Goal: Transaction & Acquisition: Purchase product/service

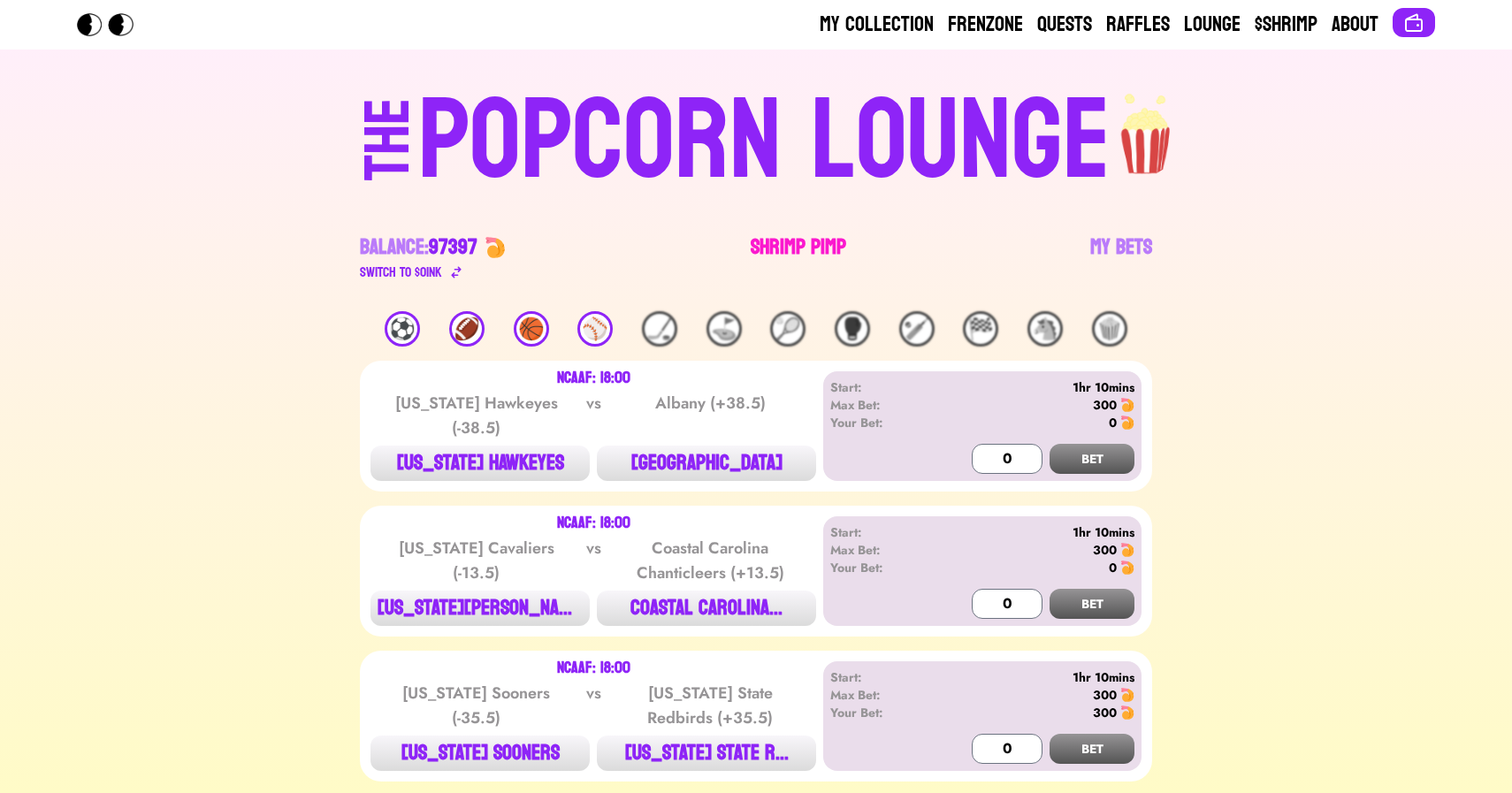
click at [800, 255] on link "Shrimp Pimp" at bounding box center [798, 258] width 95 height 49
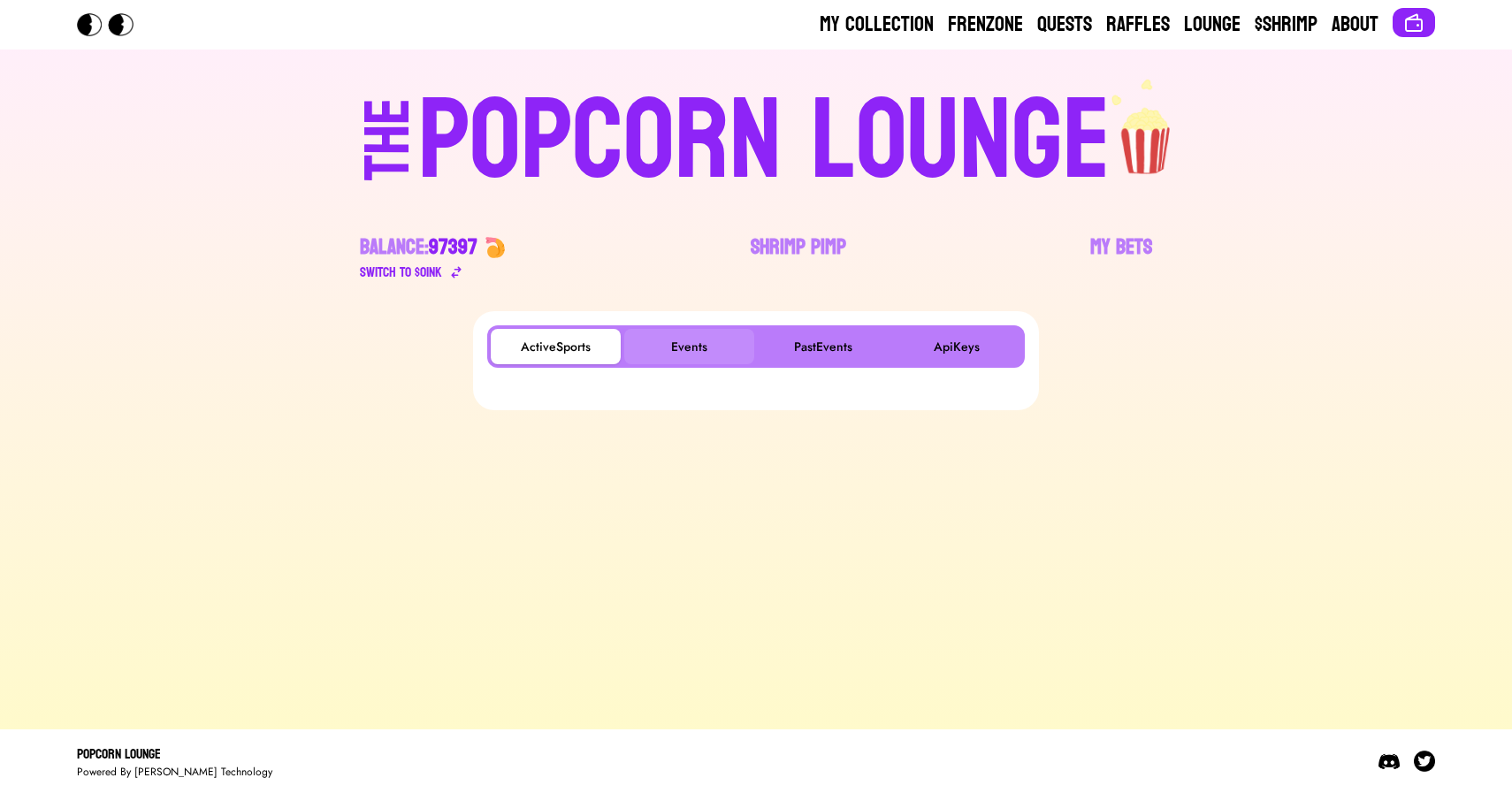
click at [669, 337] on button "Events" at bounding box center [689, 346] width 130 height 35
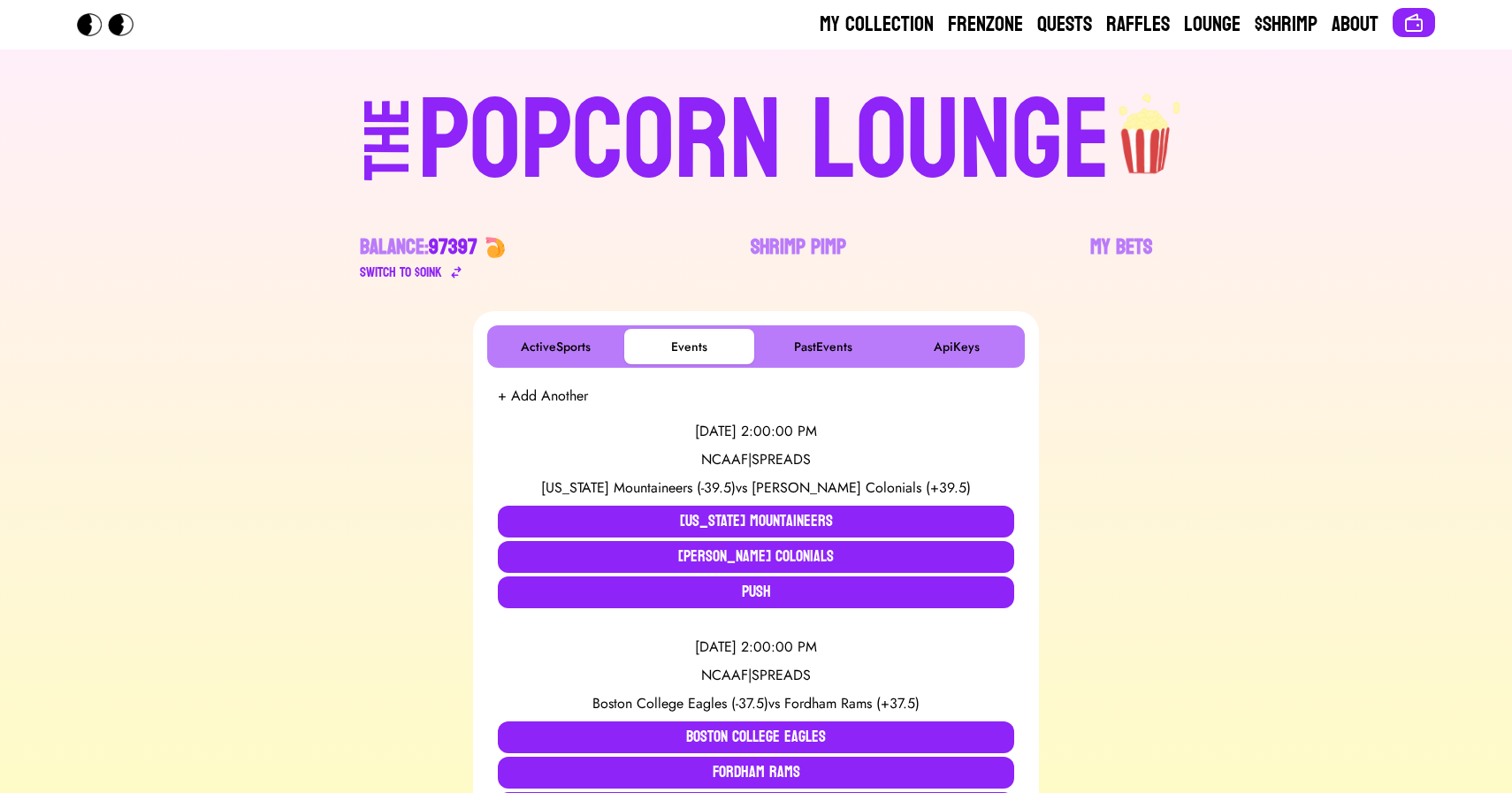
scroll to position [1170, 0]
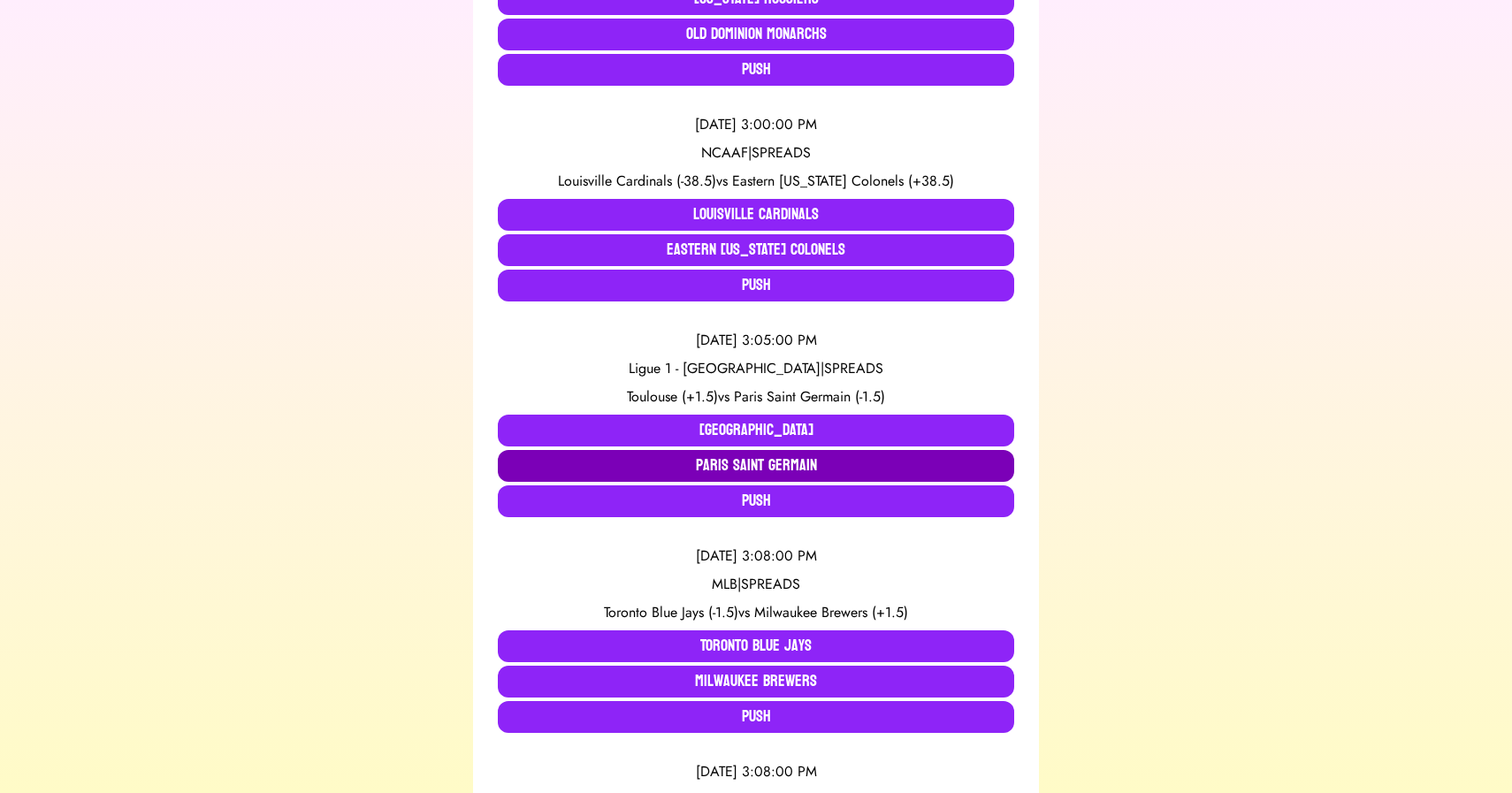
click at [642, 456] on button "Paris Saint Germain" at bounding box center [755, 466] width 516 height 32
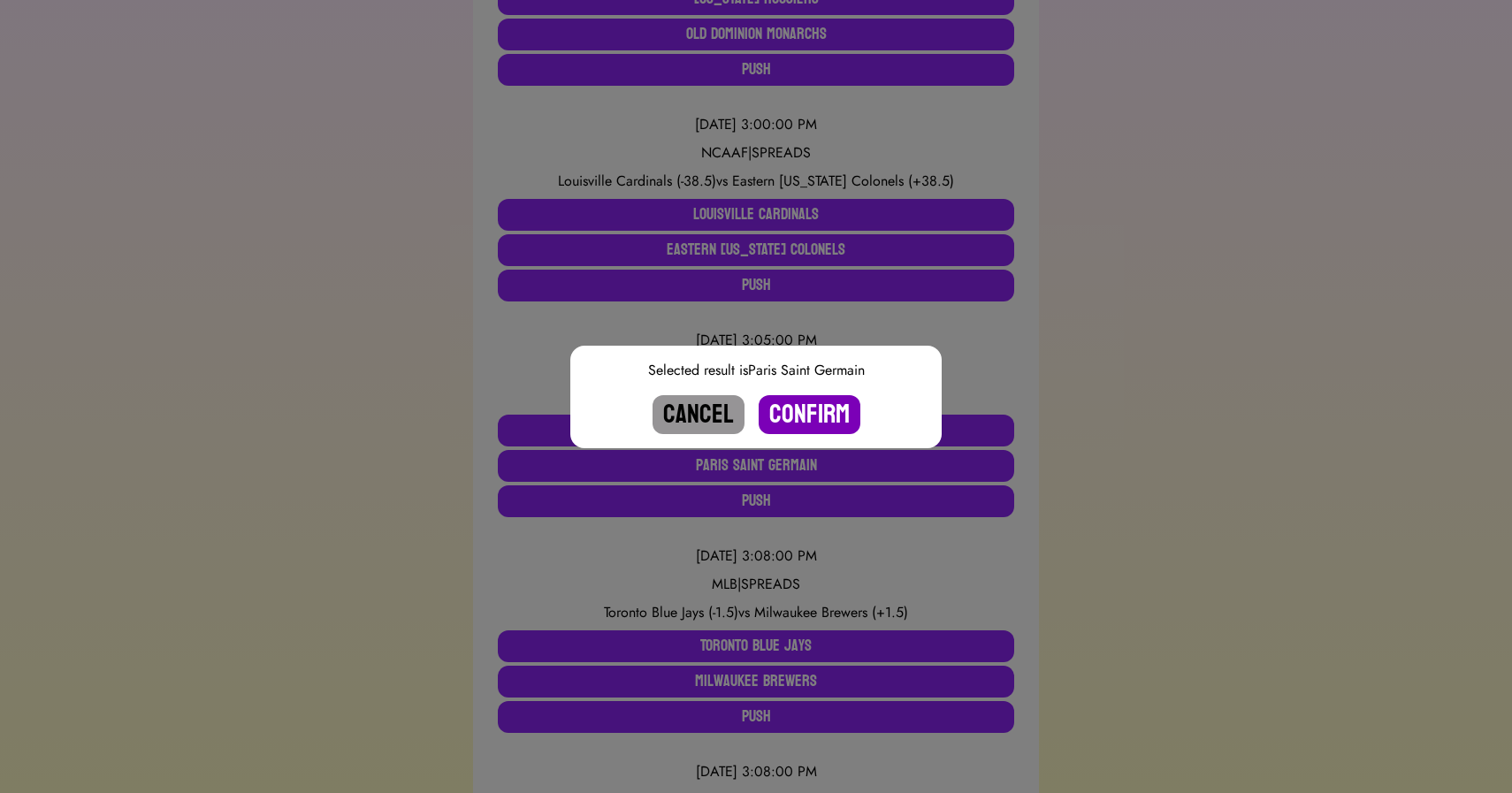
click at [803, 411] on button "Confirm" at bounding box center [810, 414] width 102 height 39
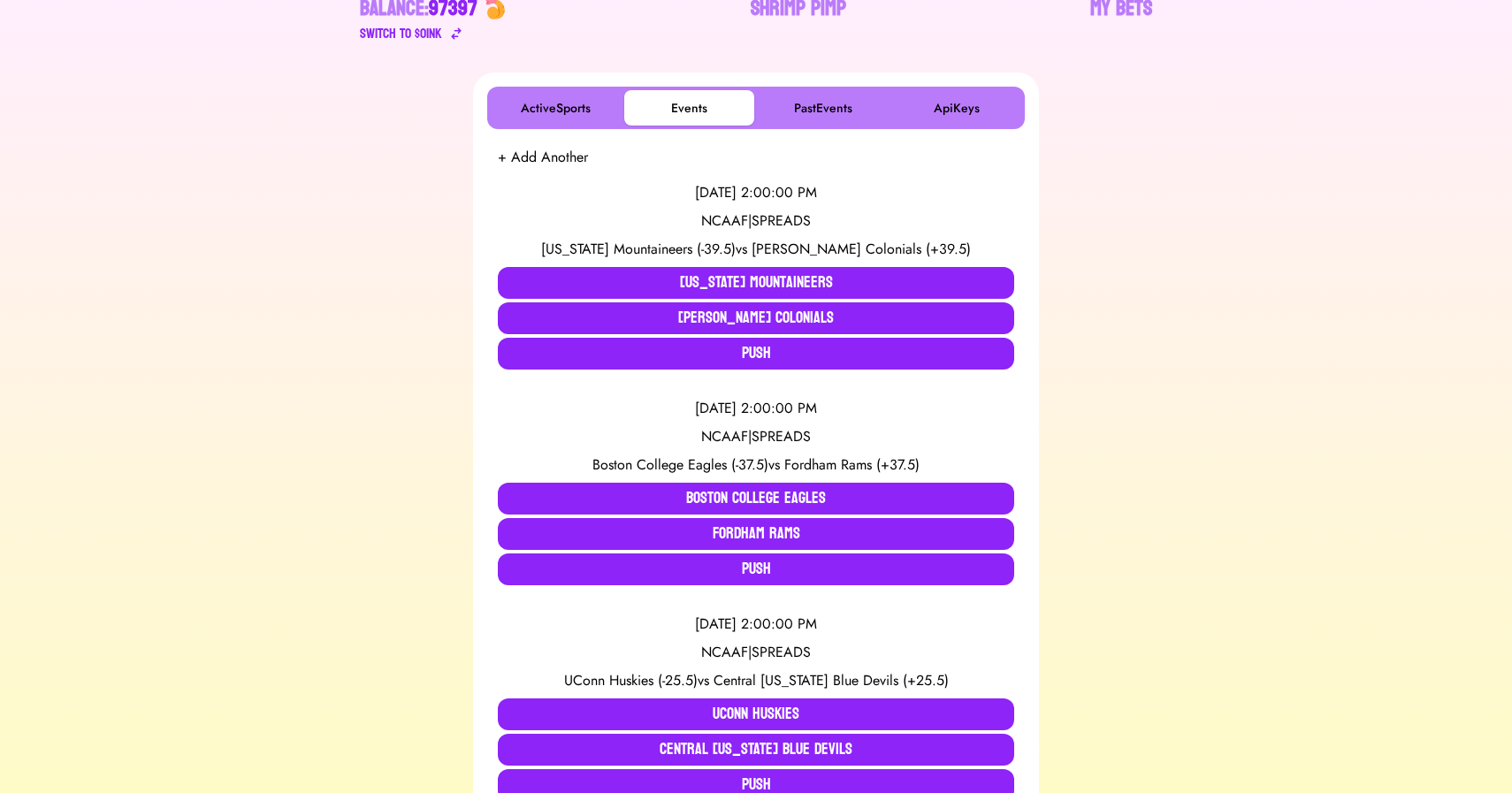
scroll to position [241, 0]
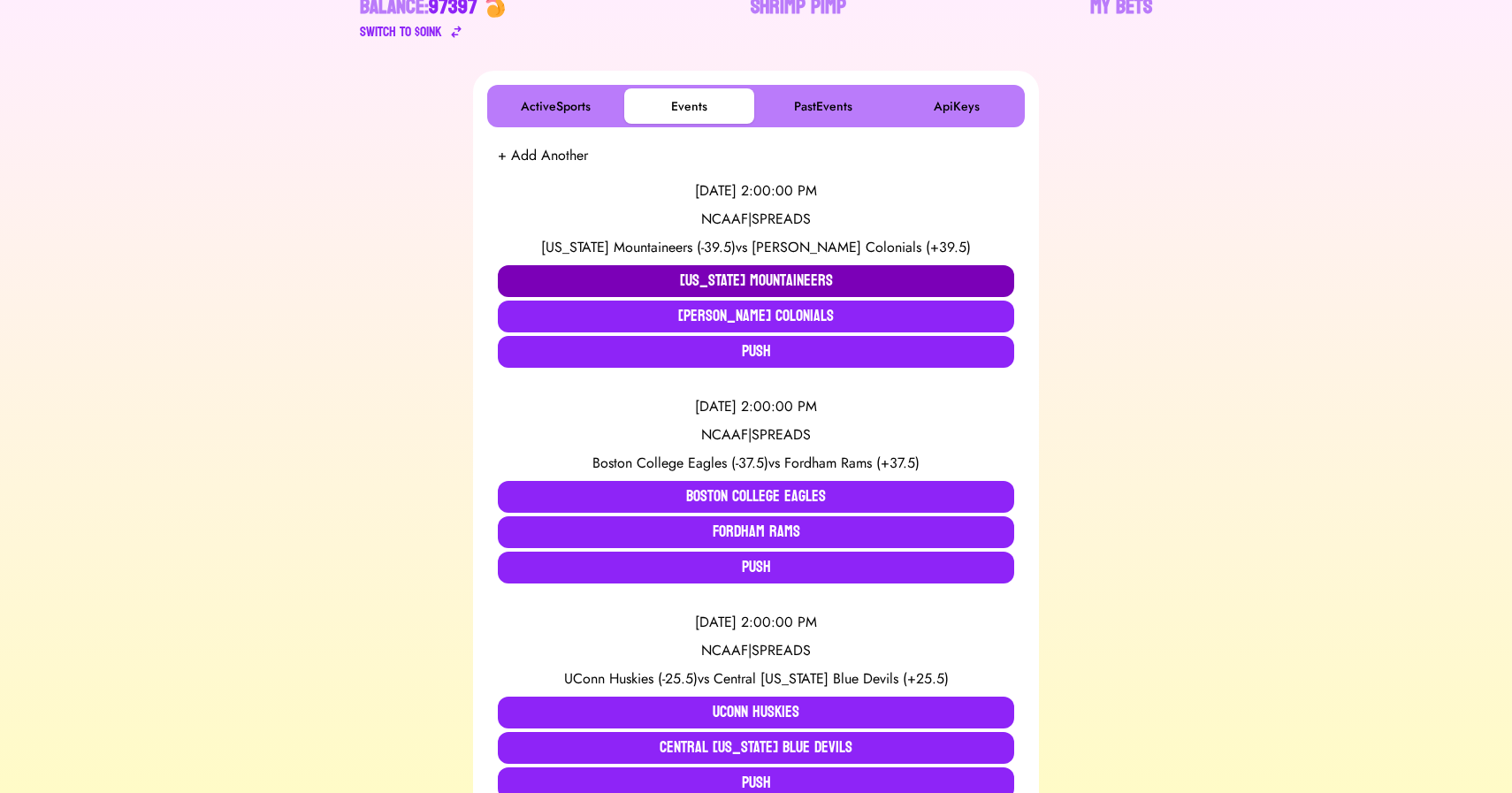
click at [662, 270] on button "[US_STATE] Mountaineers" at bounding box center [755, 281] width 516 height 32
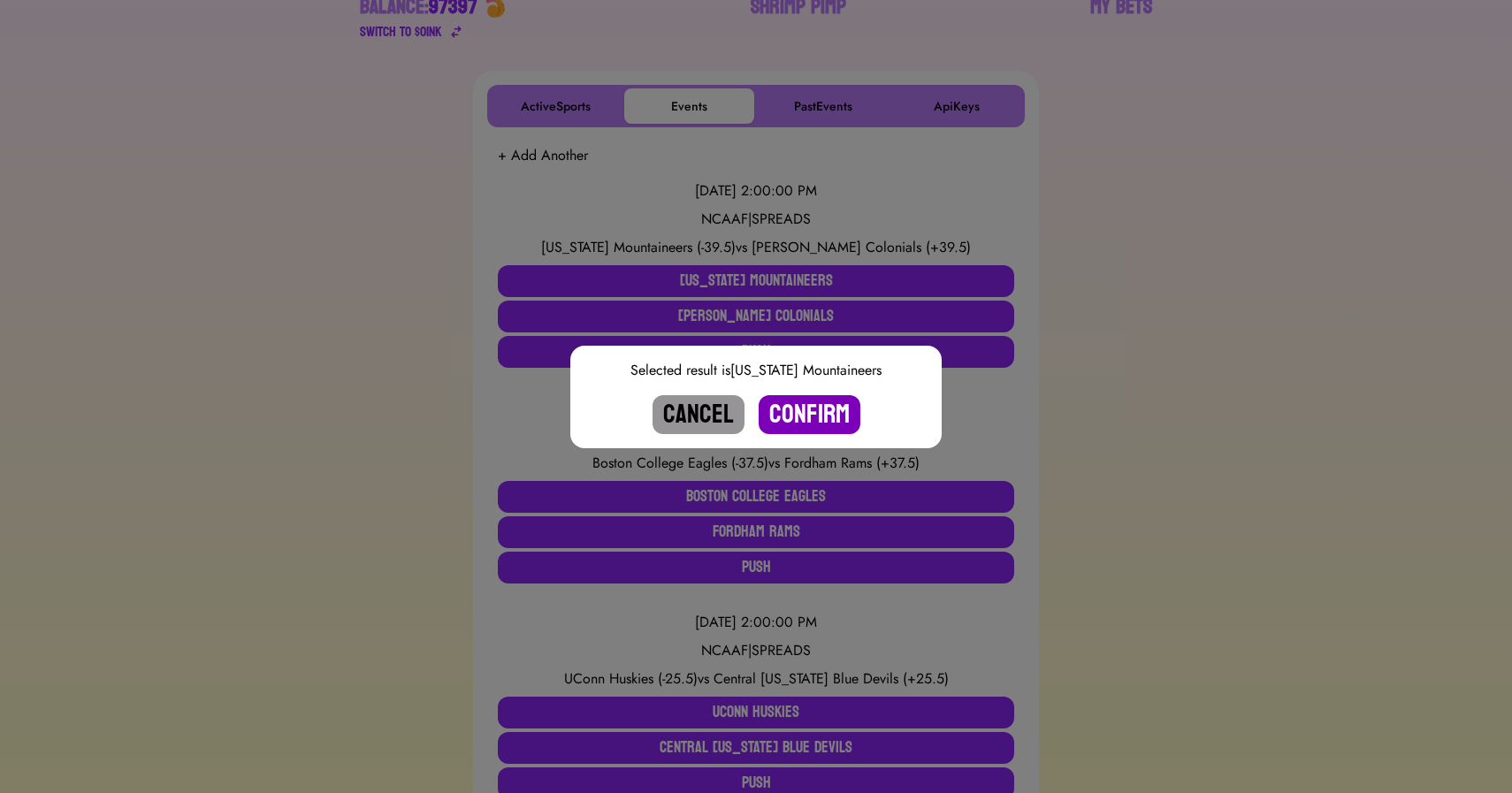
click at [814, 408] on button "Confirm" at bounding box center [810, 414] width 102 height 39
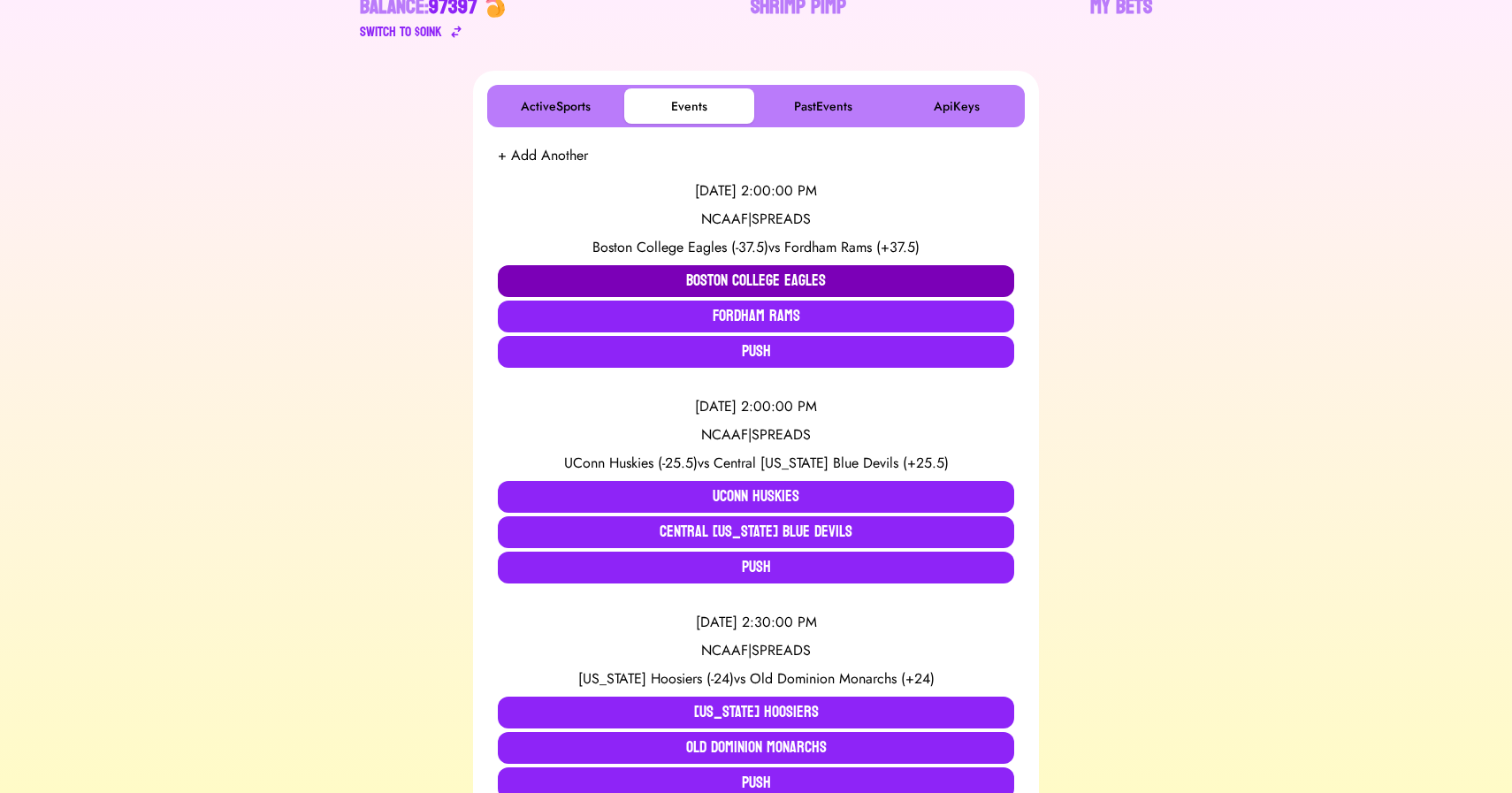
click at [567, 281] on button "Boston College Eagles" at bounding box center [755, 281] width 516 height 32
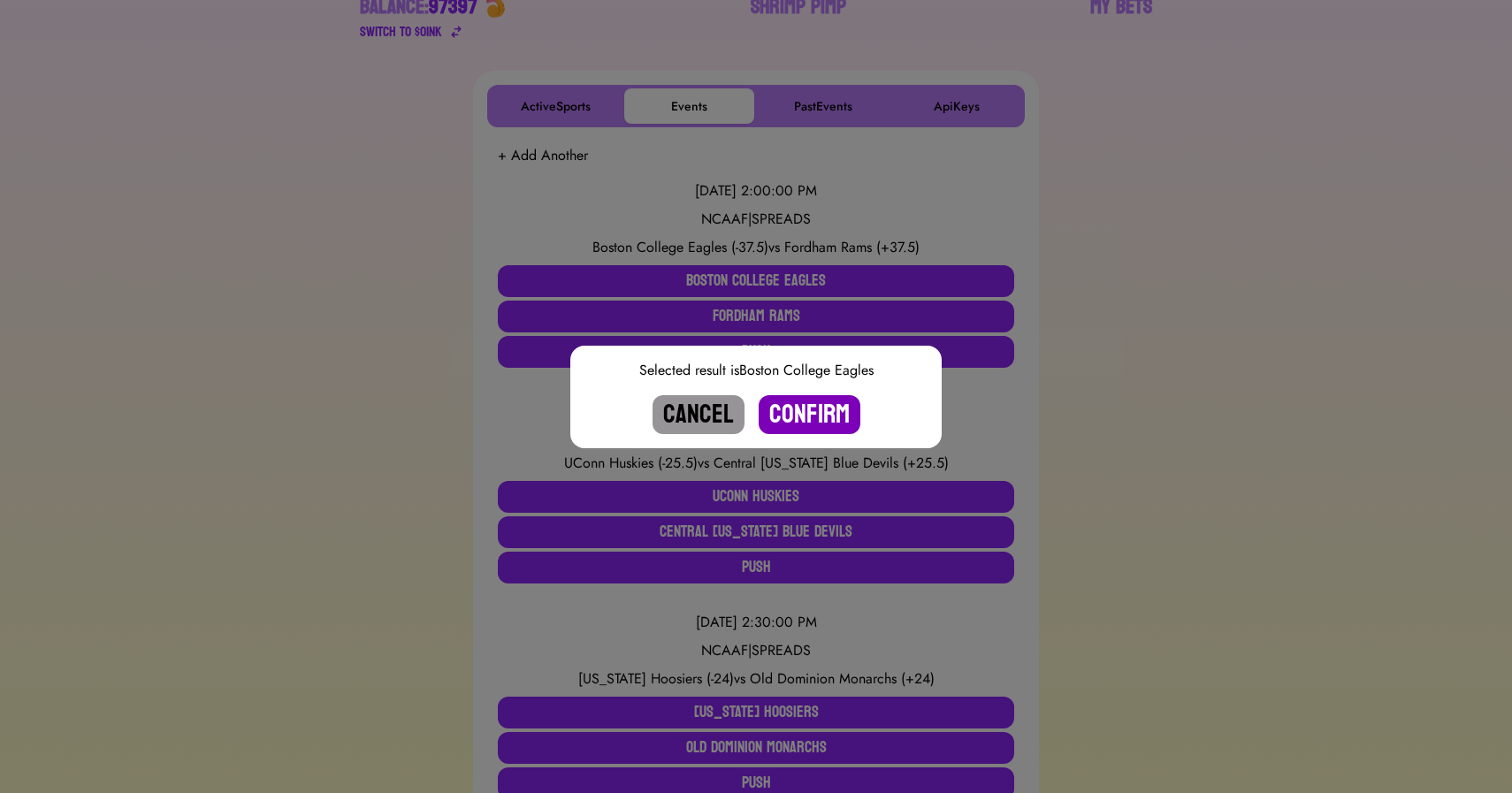
click at [803, 408] on button "Confirm" at bounding box center [810, 414] width 102 height 39
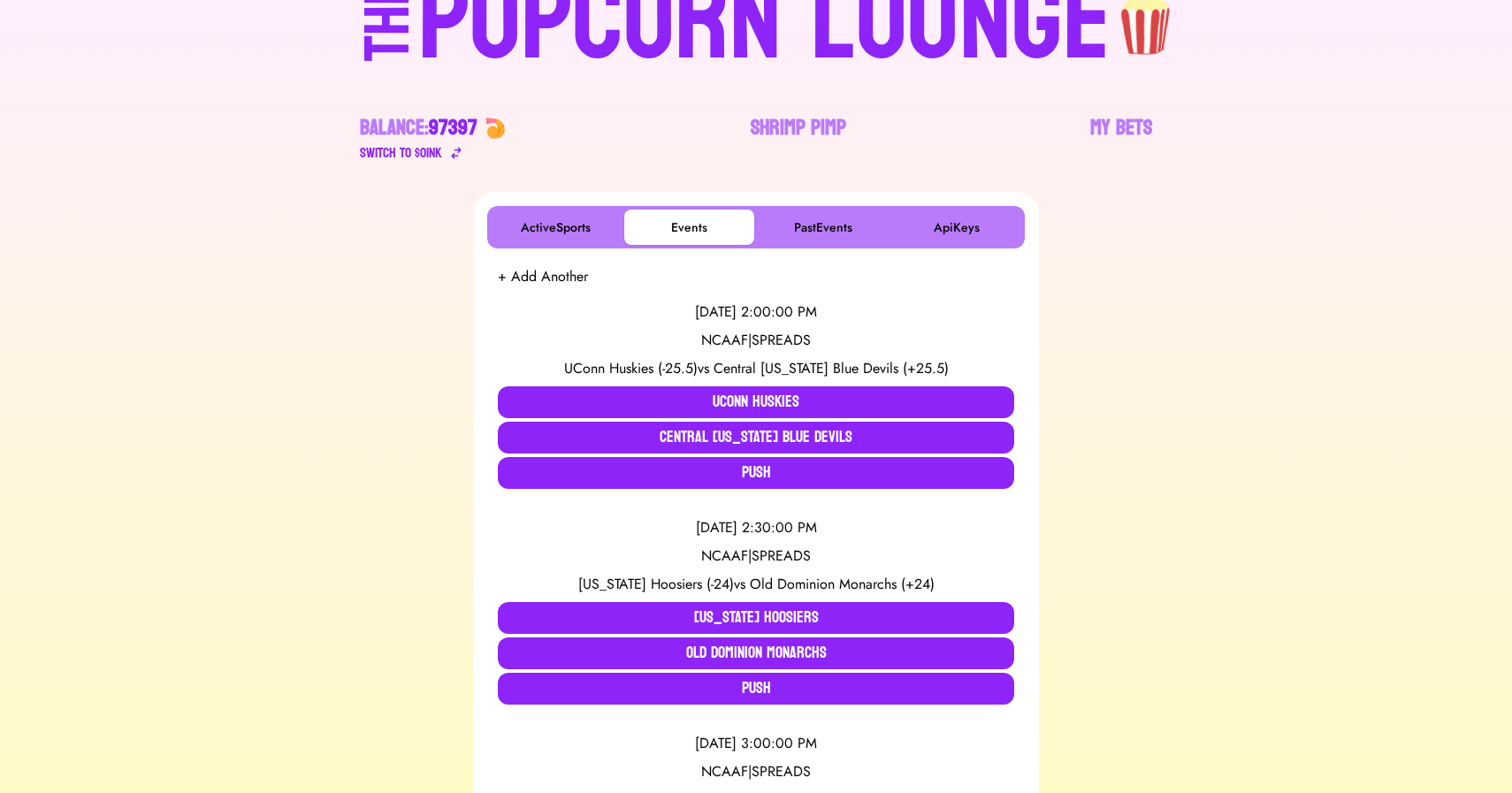
scroll to position [0, 0]
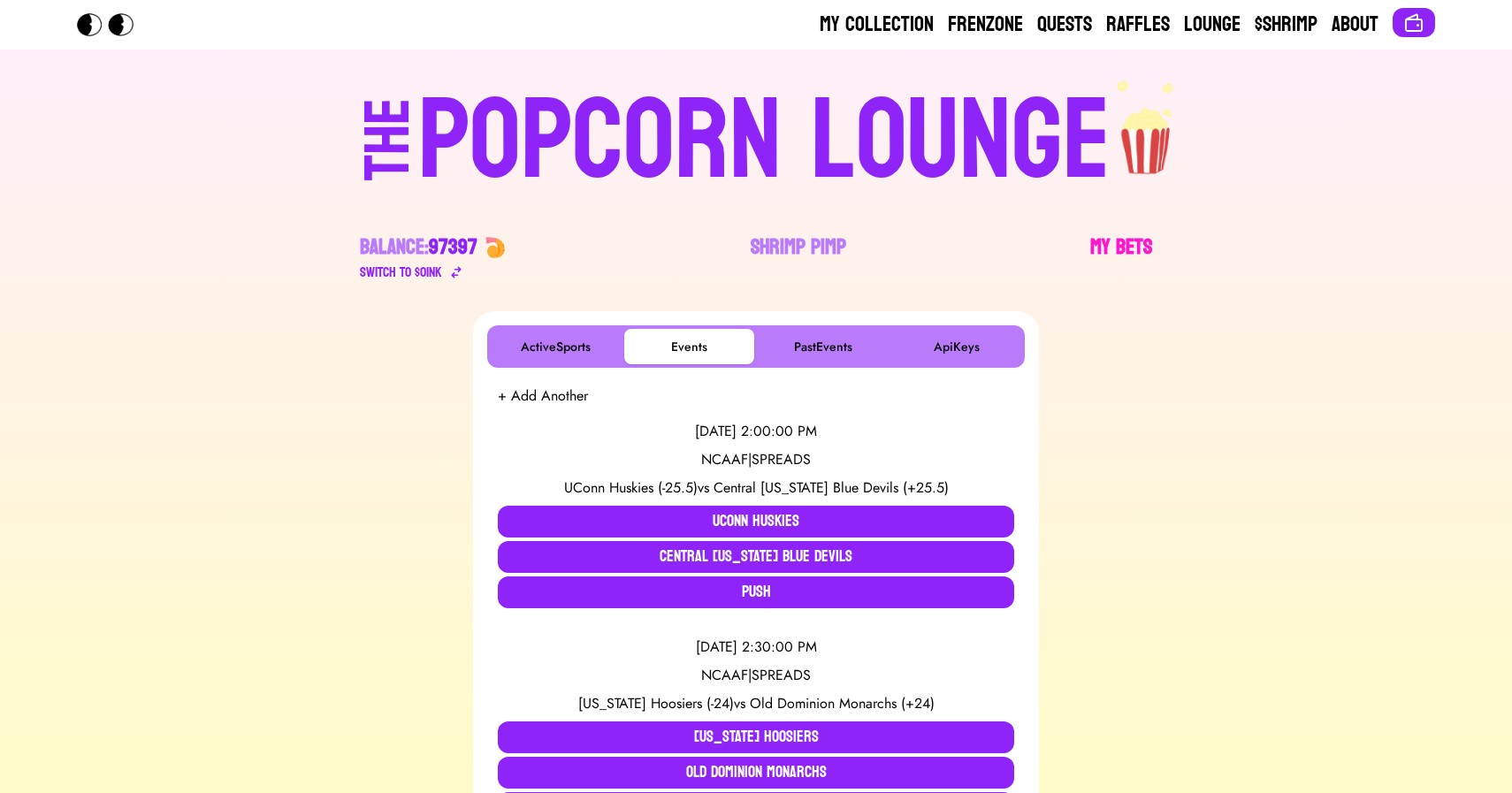
click at [1102, 242] on link "My Bets" at bounding box center [1121, 258] width 62 height 49
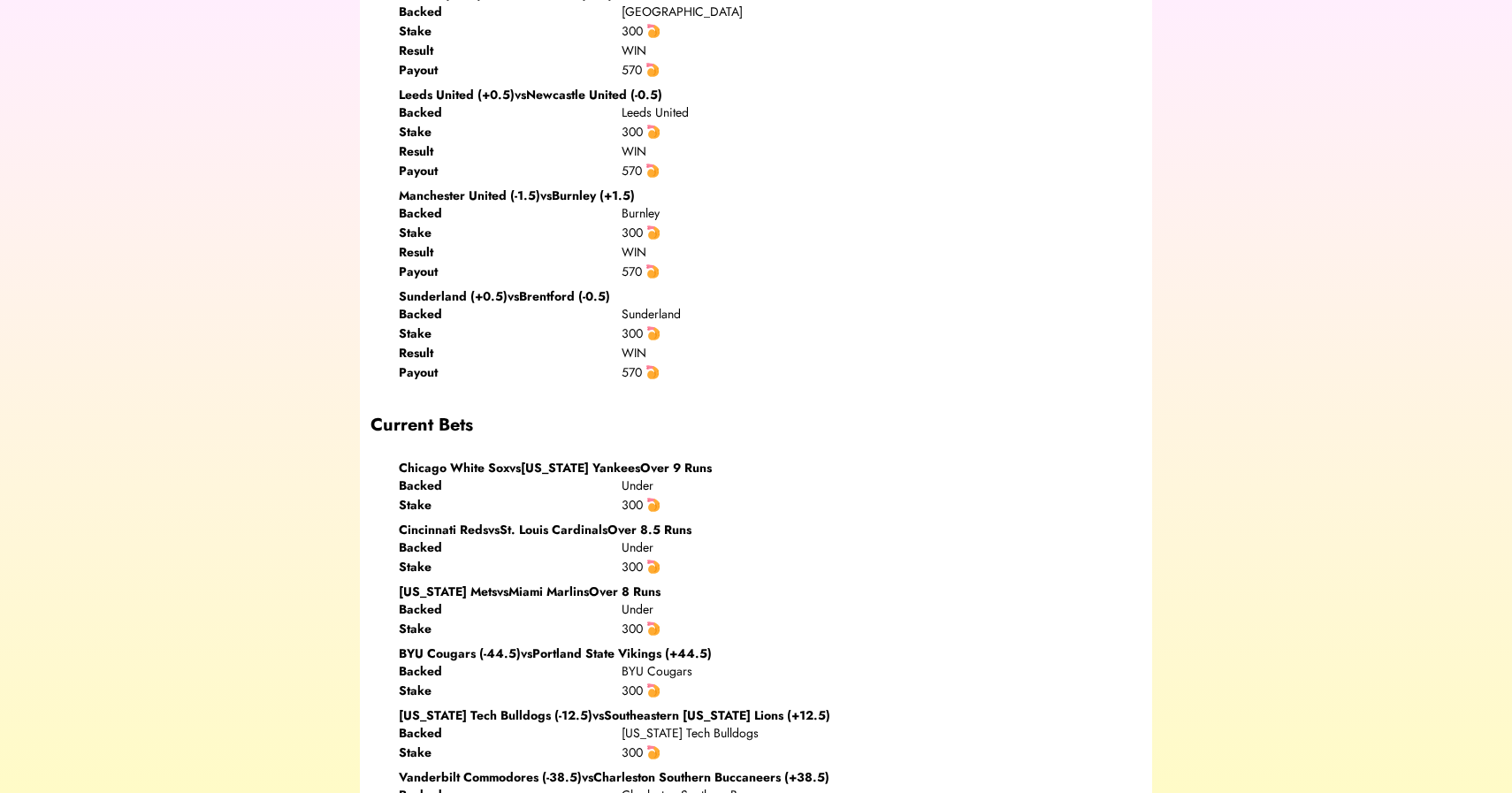
scroll to position [29, 0]
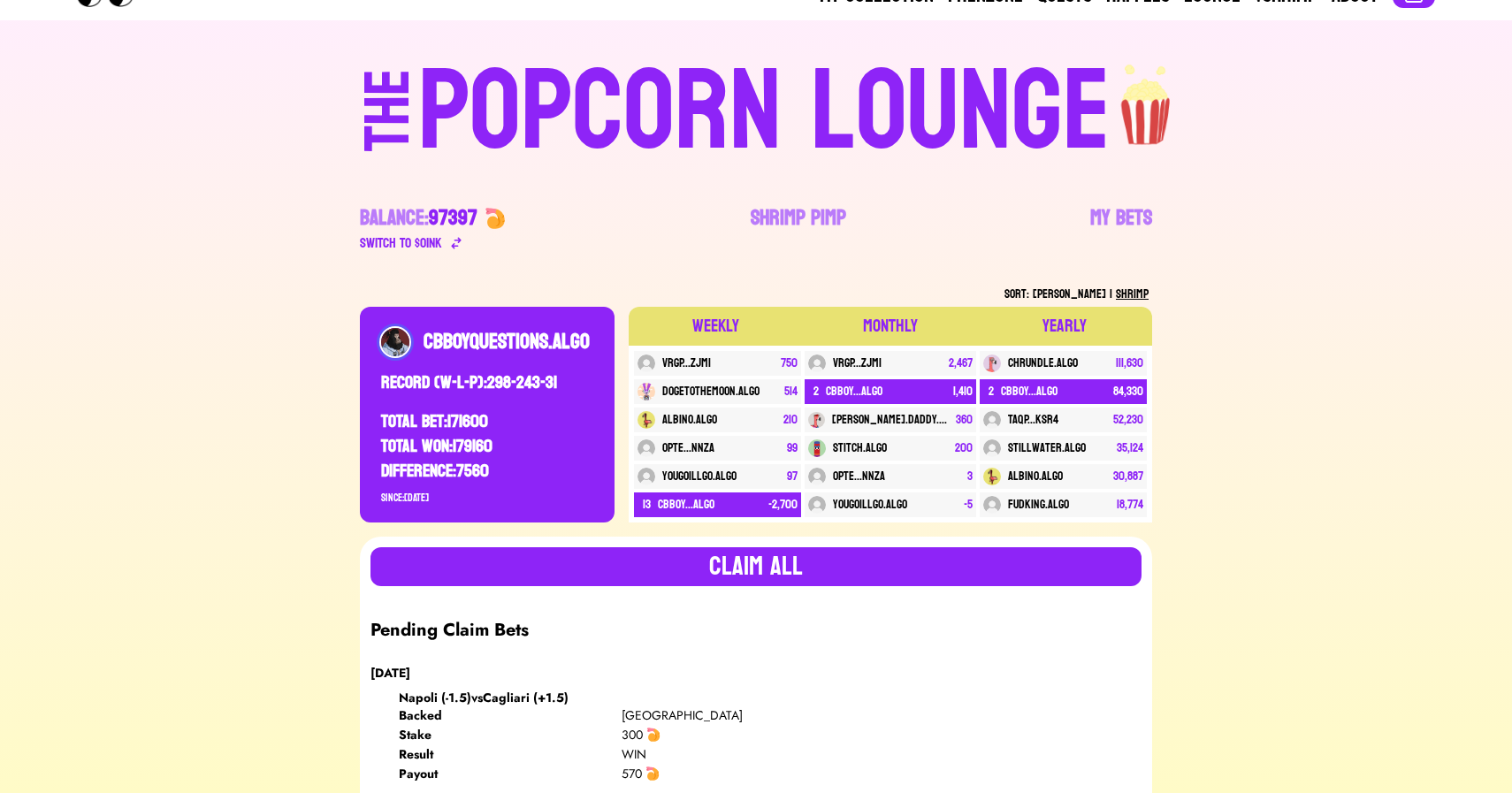
click at [566, 140] on div "POPCORN LOUNGE" at bounding box center [764, 112] width 692 height 113
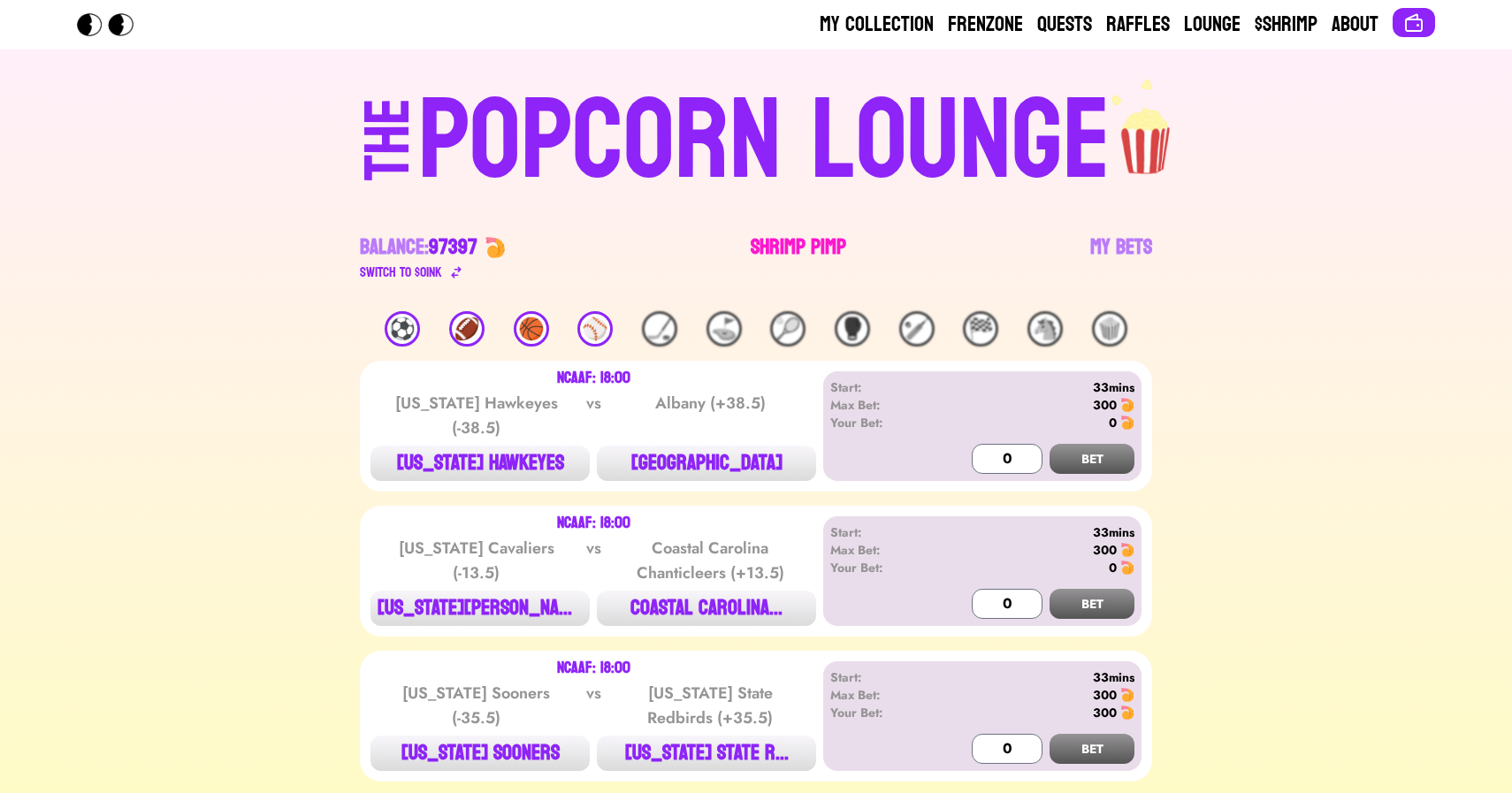
click at [777, 247] on link "Shrimp Pimp" at bounding box center [798, 258] width 95 height 49
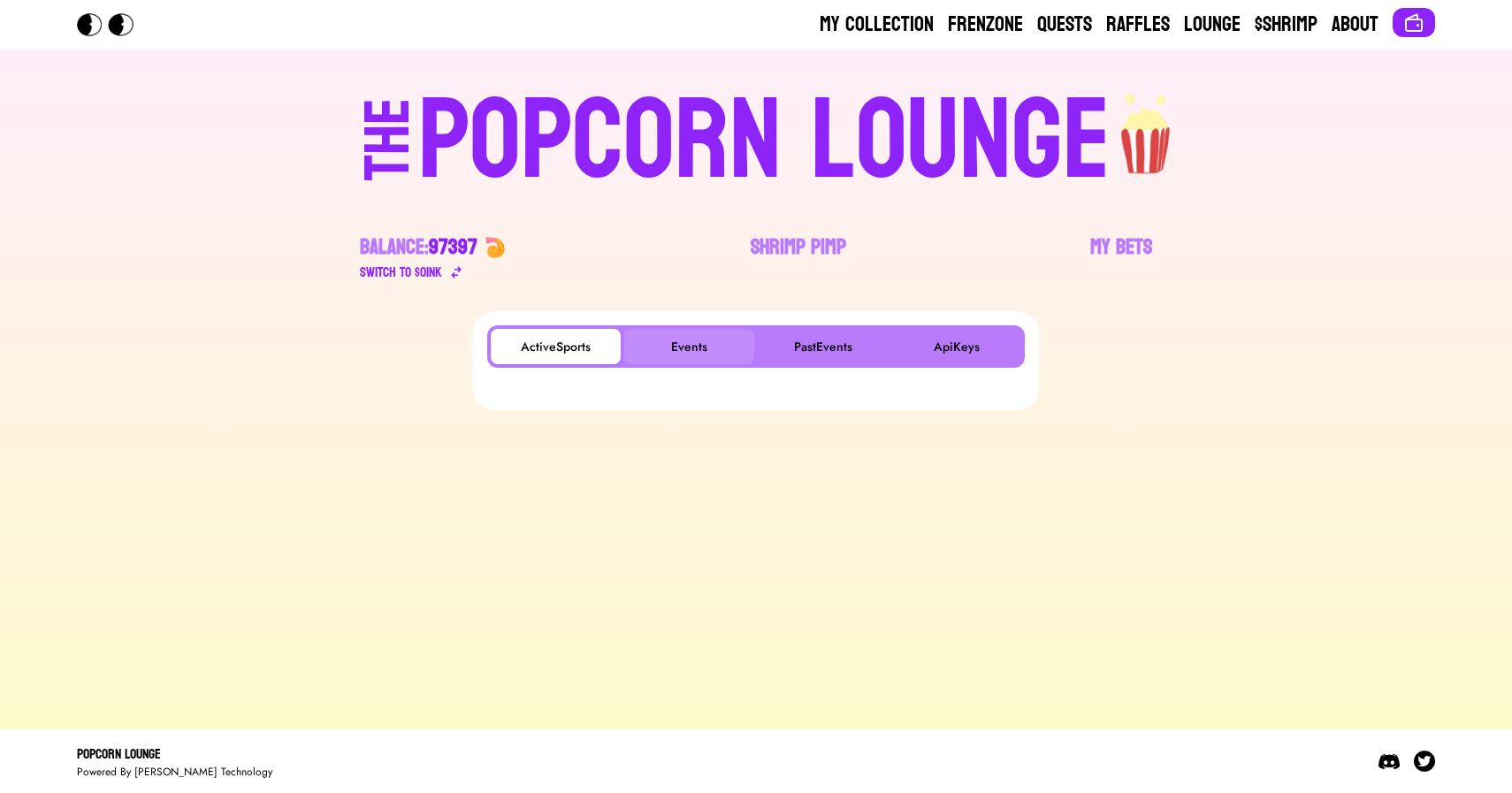
click at [694, 355] on button "Events" at bounding box center [689, 346] width 130 height 35
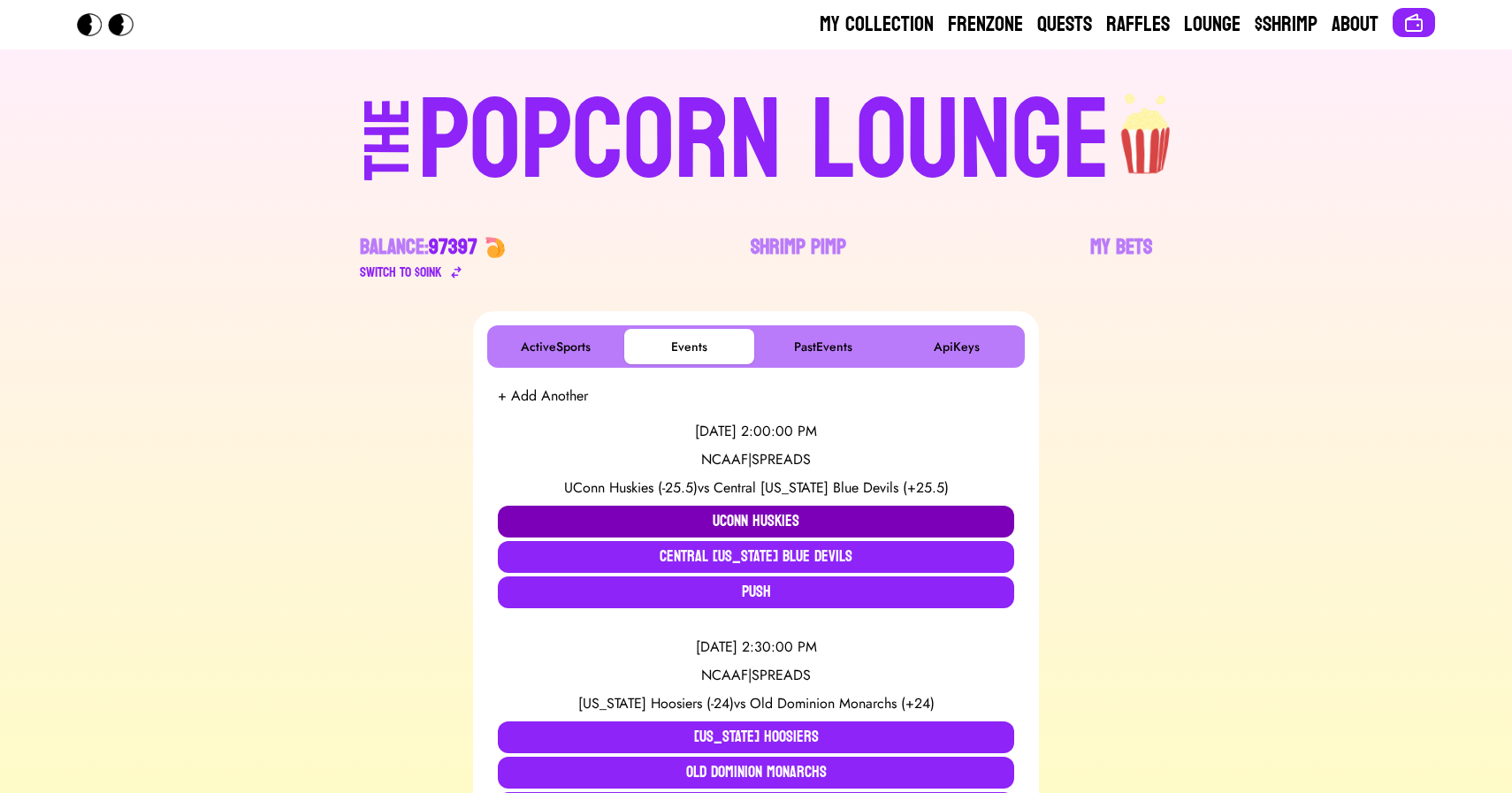
click at [676, 519] on button "UConn Huskies" at bounding box center [755, 522] width 516 height 32
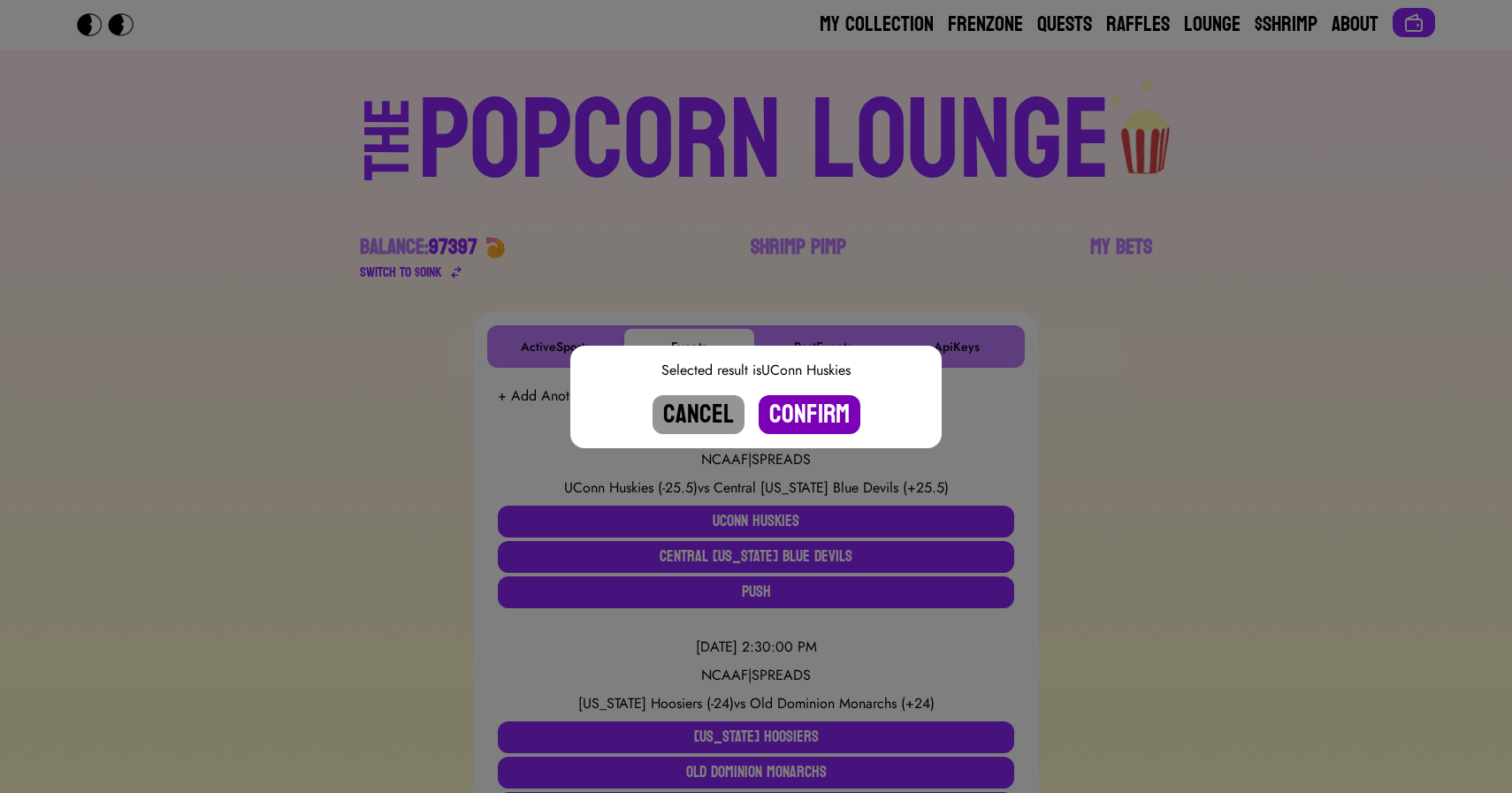
click at [809, 427] on button "Confirm" at bounding box center [810, 414] width 102 height 39
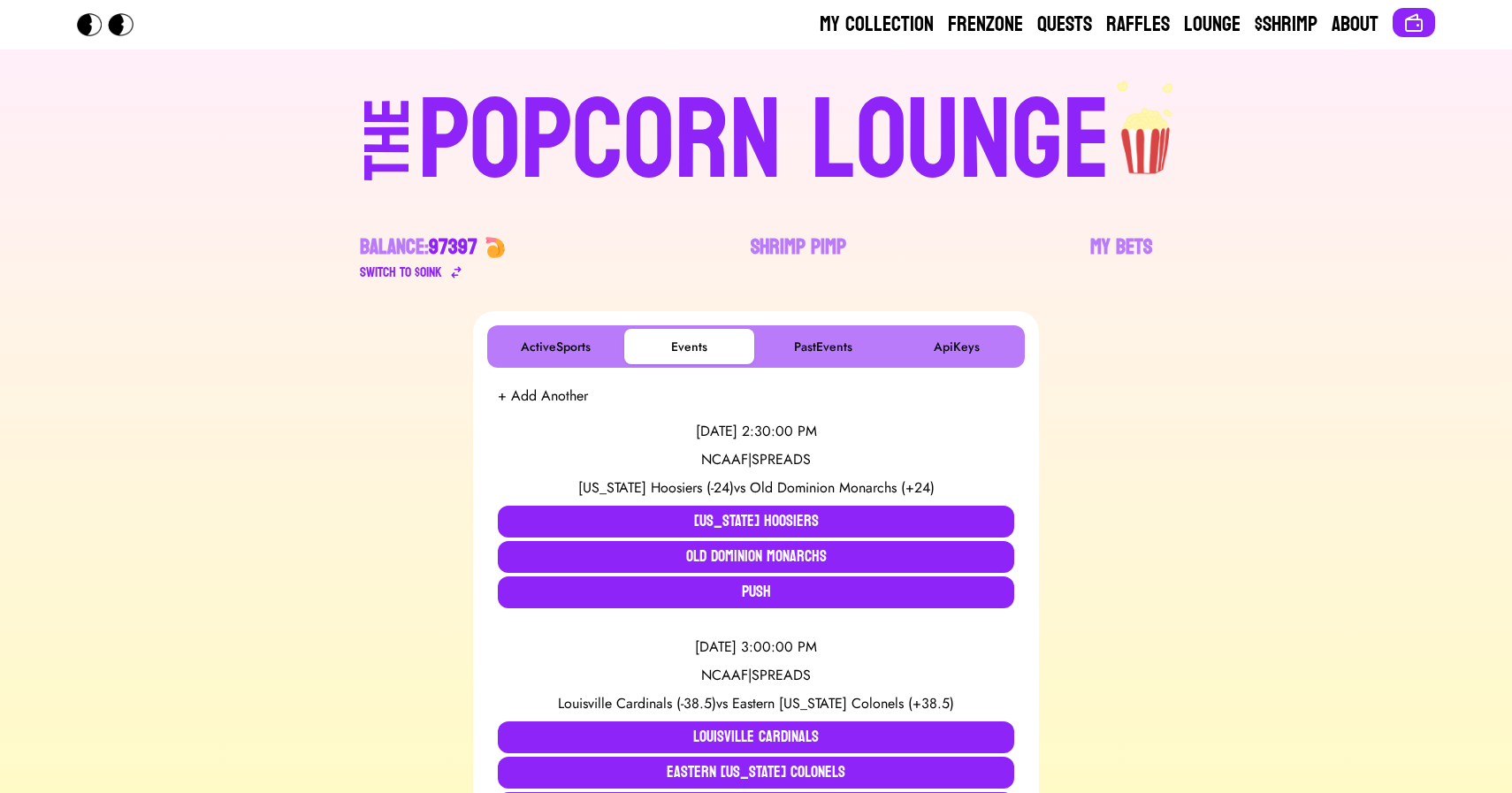
click at [557, 118] on div "POPCORN LOUNGE" at bounding box center [764, 142] width 692 height 113
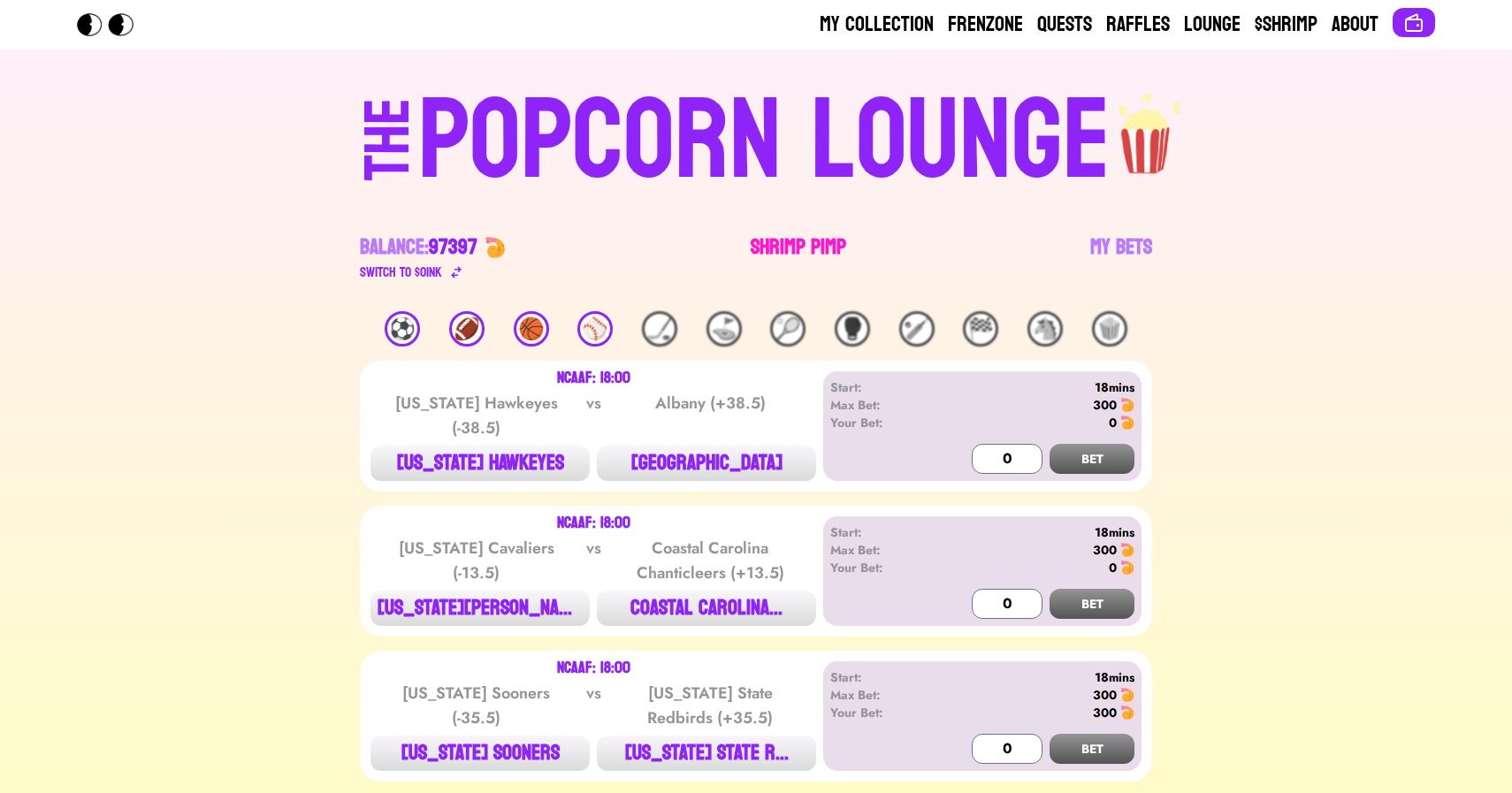
click at [773, 233] on link "Shrimp Pimp" at bounding box center [798, 258] width 95 height 49
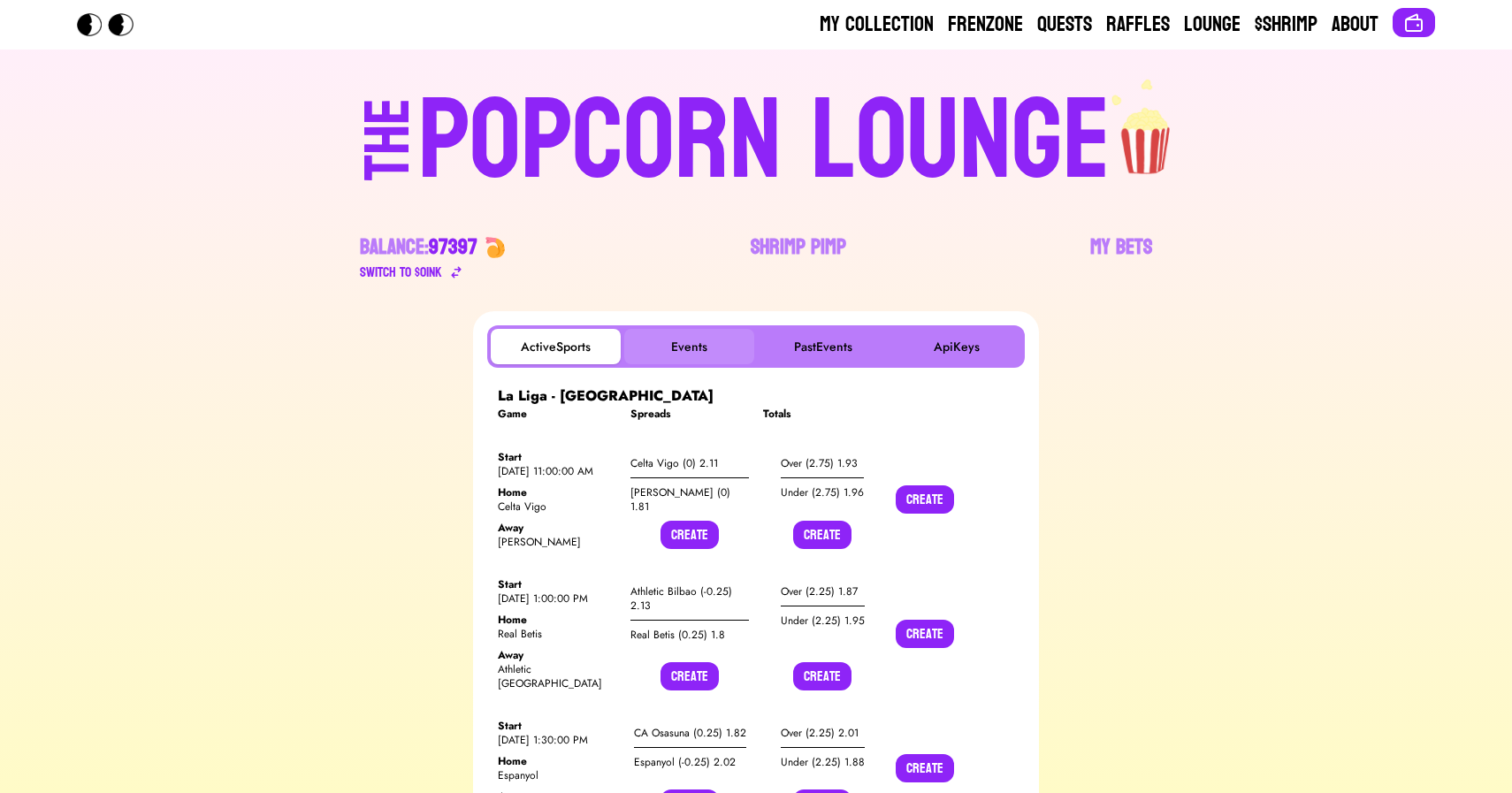
click at [664, 349] on button "Events" at bounding box center [689, 346] width 130 height 35
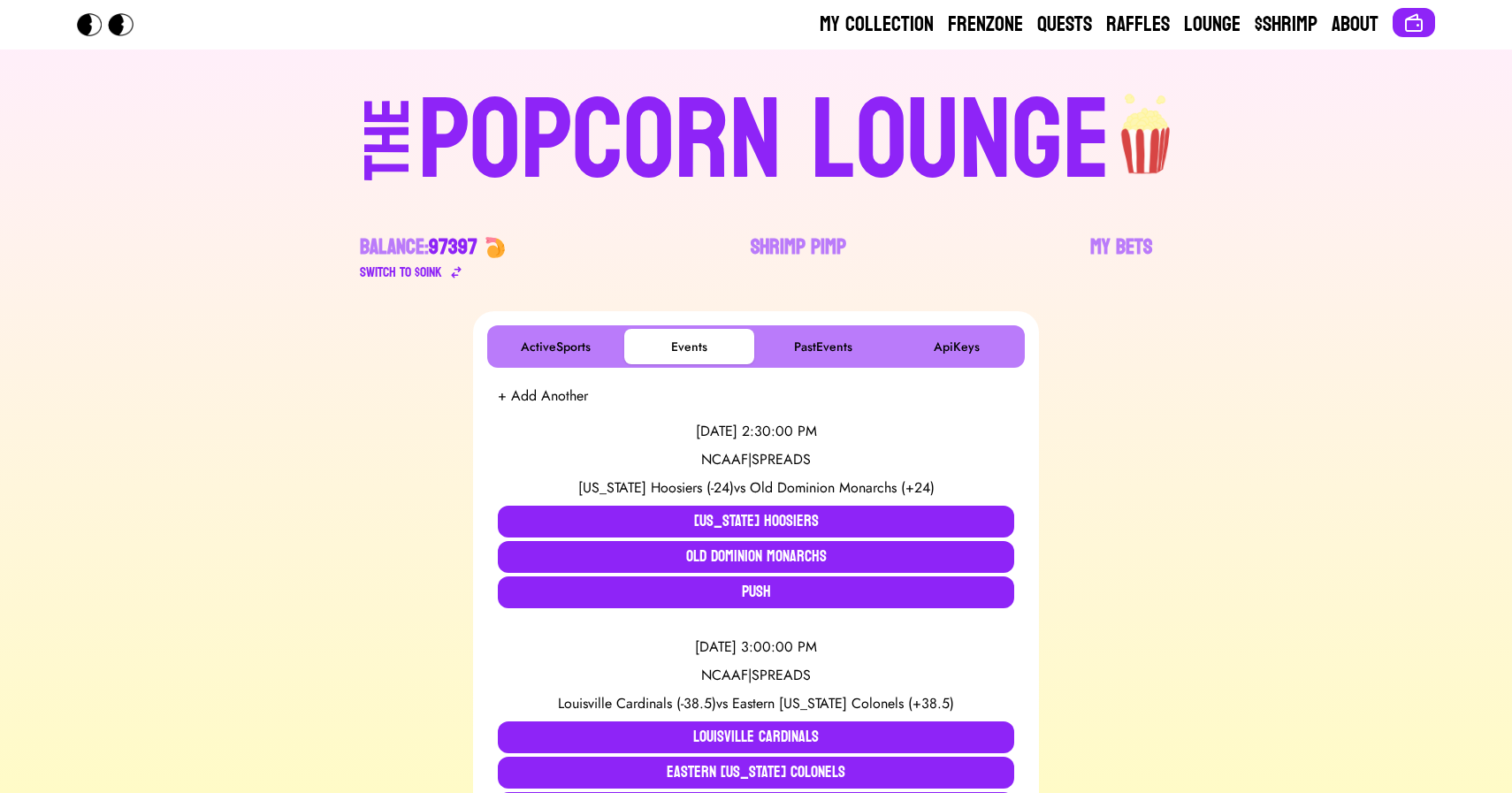
scroll to position [523, 0]
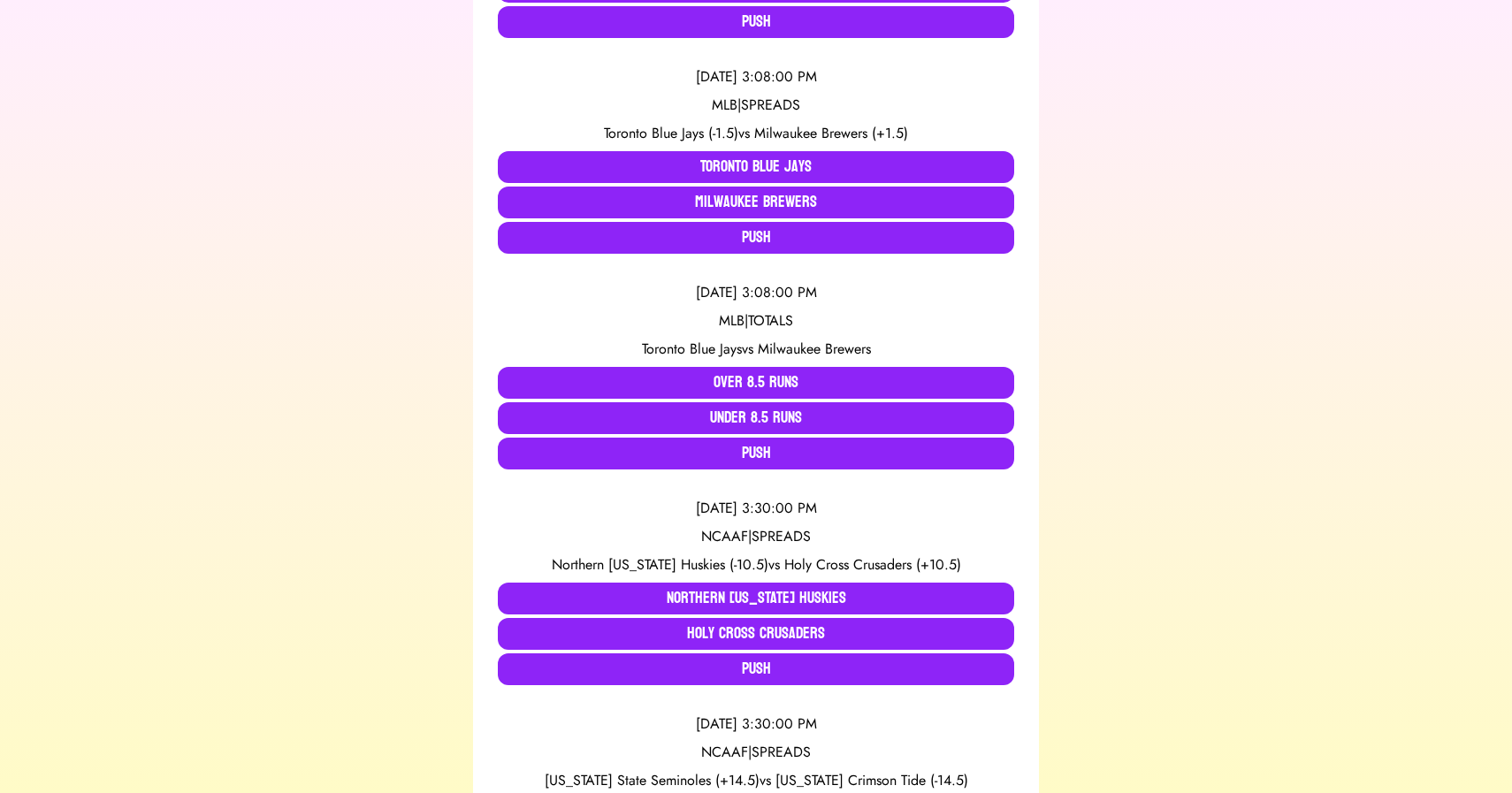
scroll to position [828, 0]
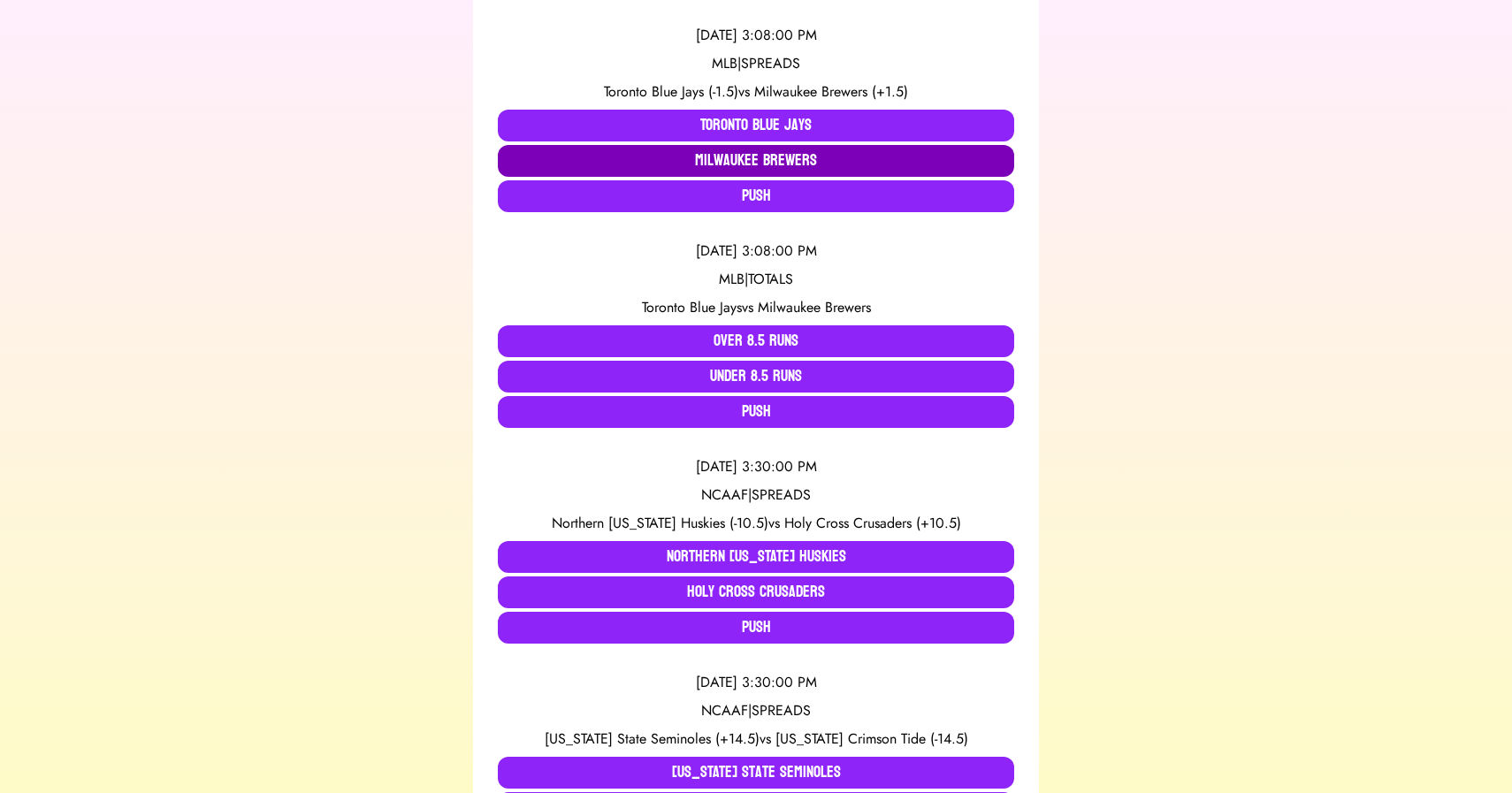
click at [709, 156] on button "Milwaukee Brewers" at bounding box center [755, 161] width 516 height 32
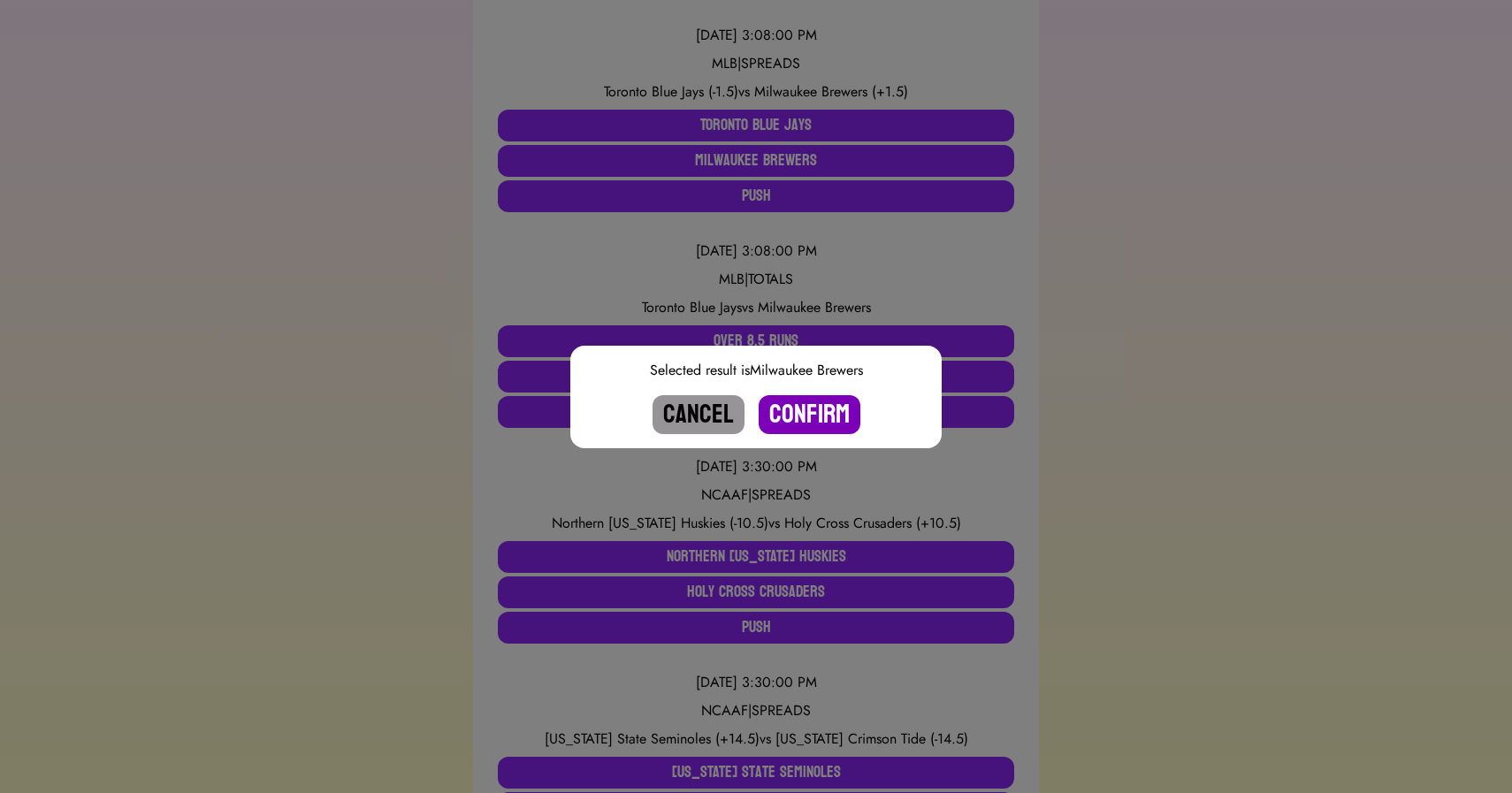
click at [805, 411] on button "Confirm" at bounding box center [810, 414] width 102 height 39
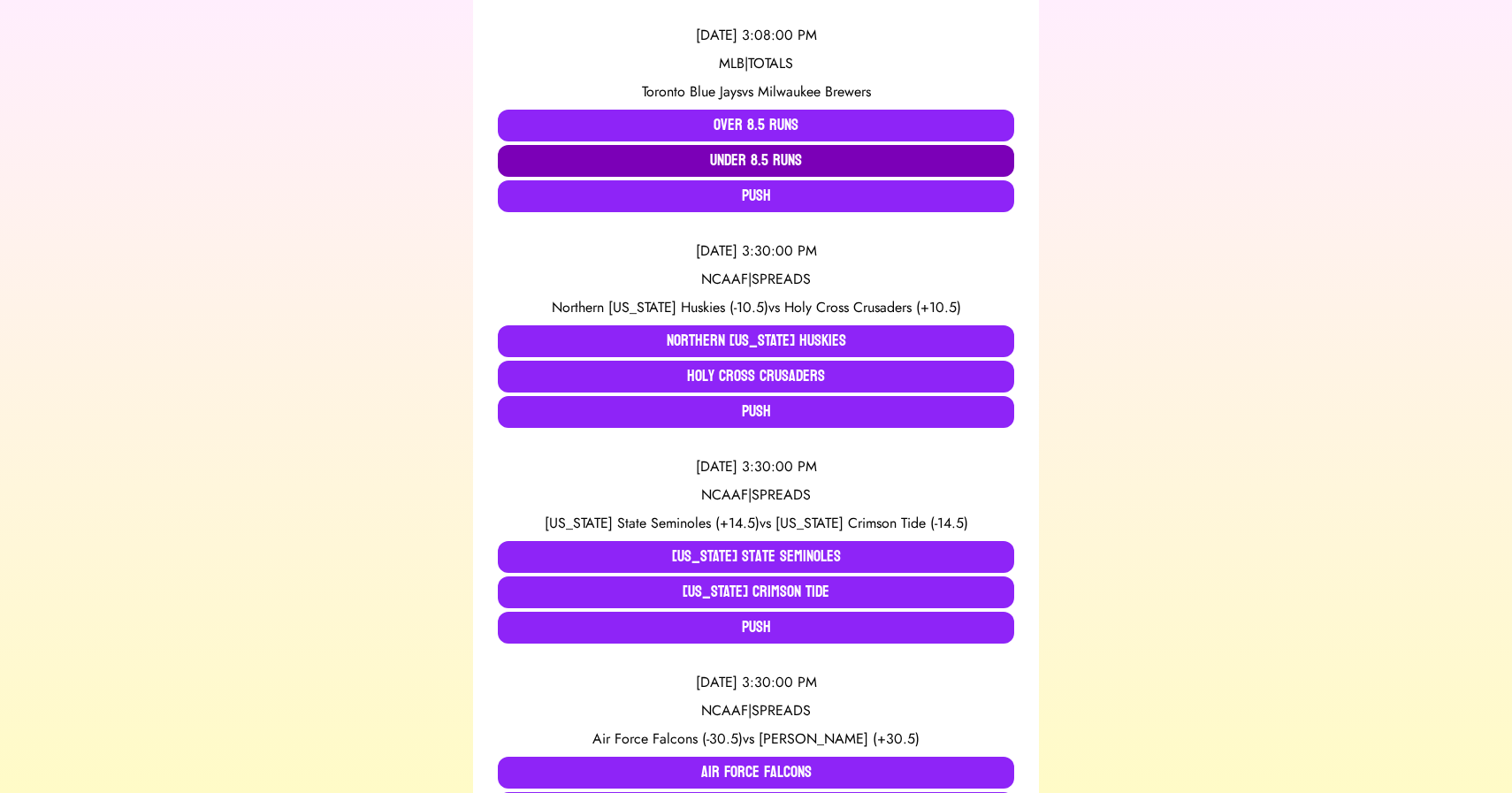
click at [733, 149] on button "Under 8.5 Runs" at bounding box center [755, 161] width 516 height 32
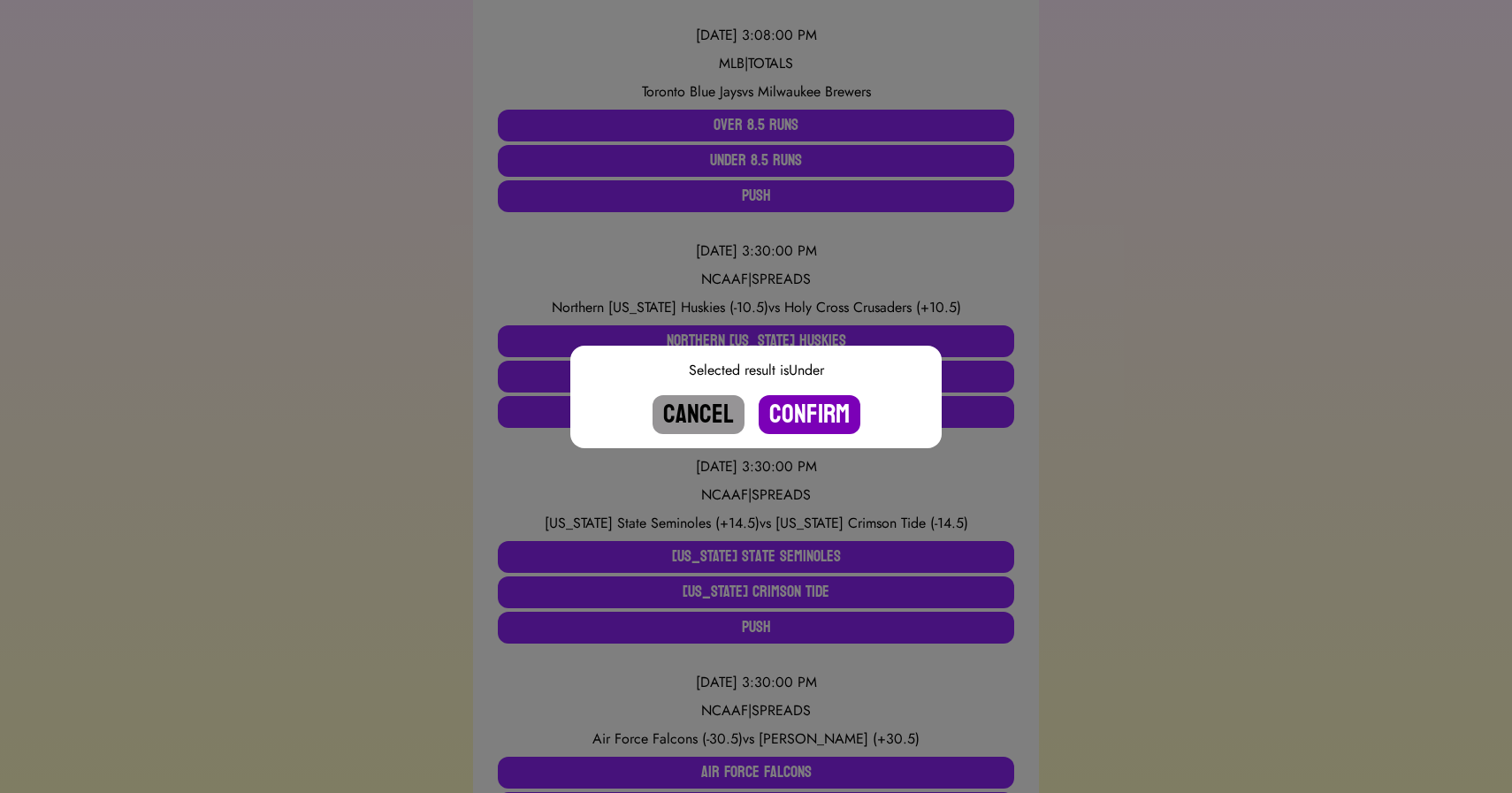
click at [799, 410] on button "Confirm" at bounding box center [810, 414] width 102 height 39
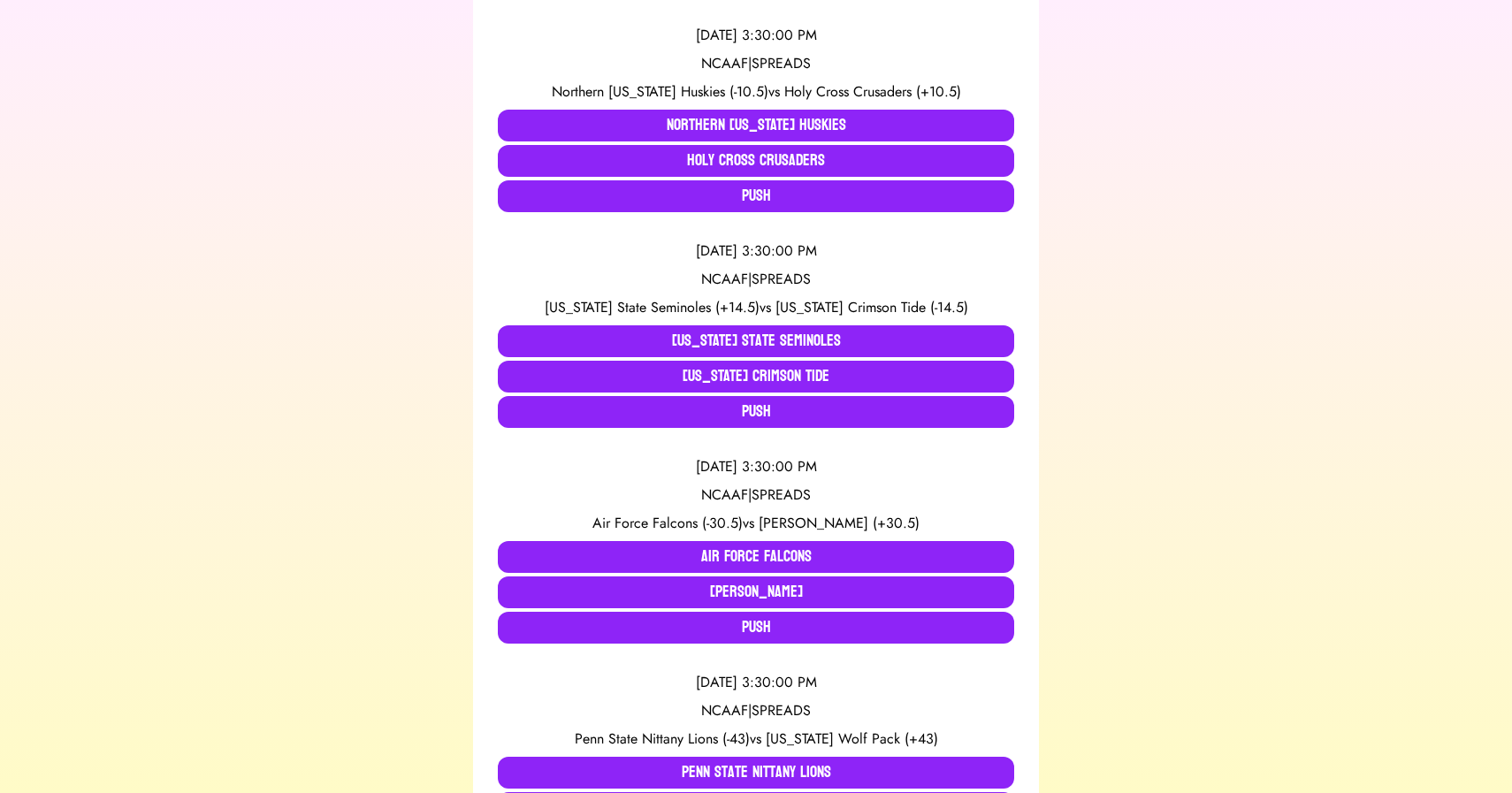
scroll to position [0, 0]
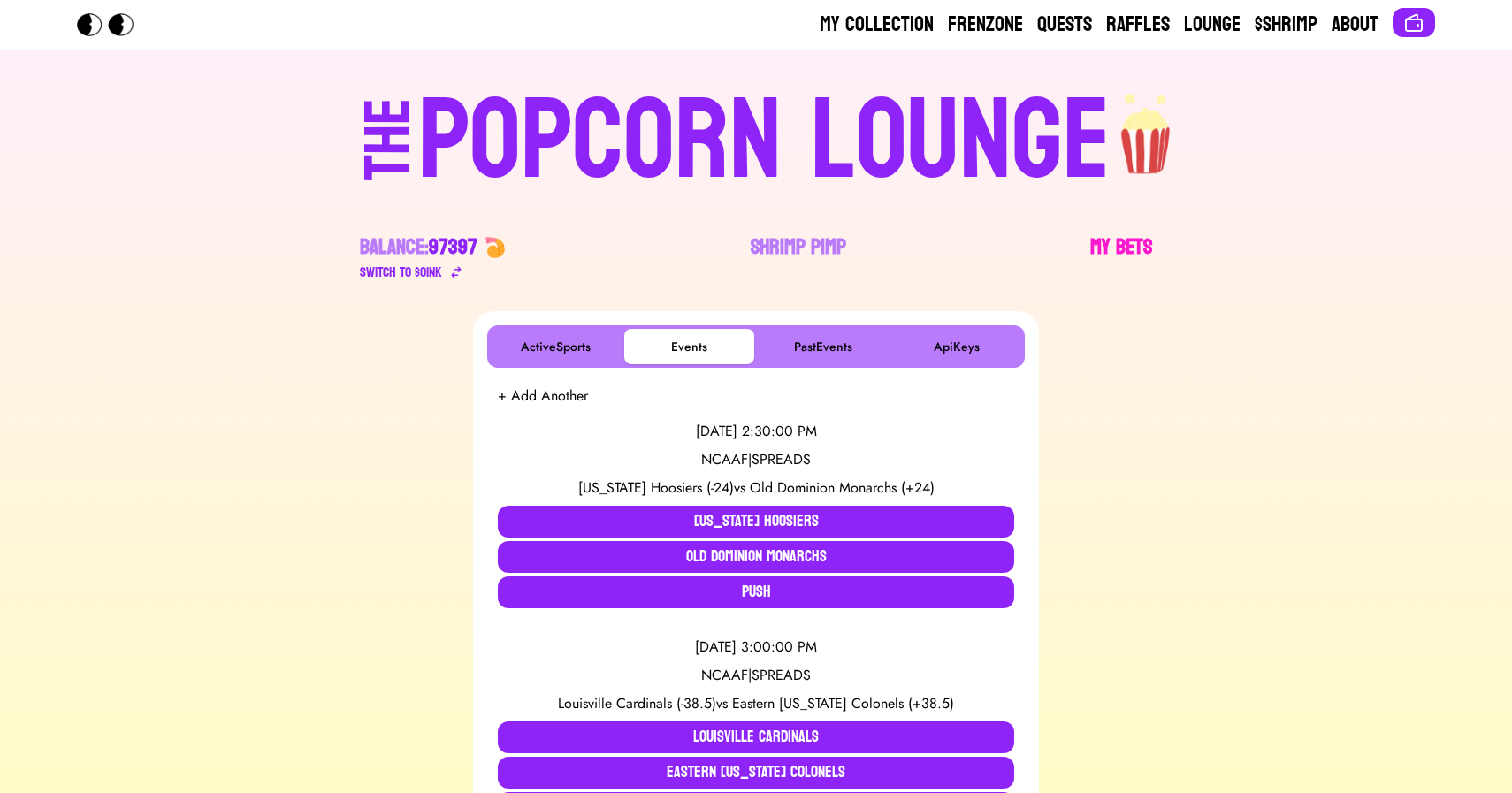
click at [1134, 261] on link "My Bets" at bounding box center [1121, 258] width 62 height 49
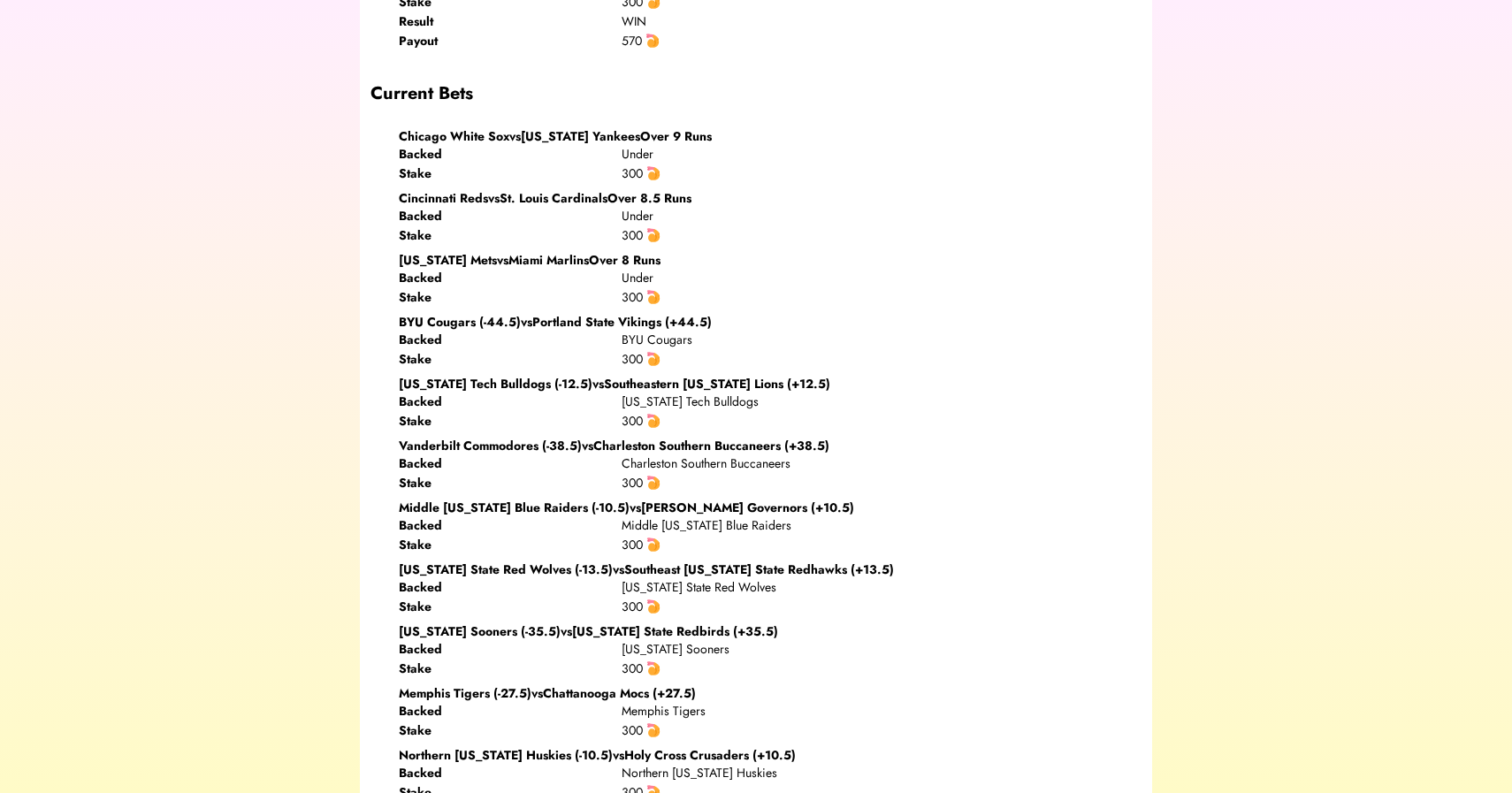
scroll to position [1423, 0]
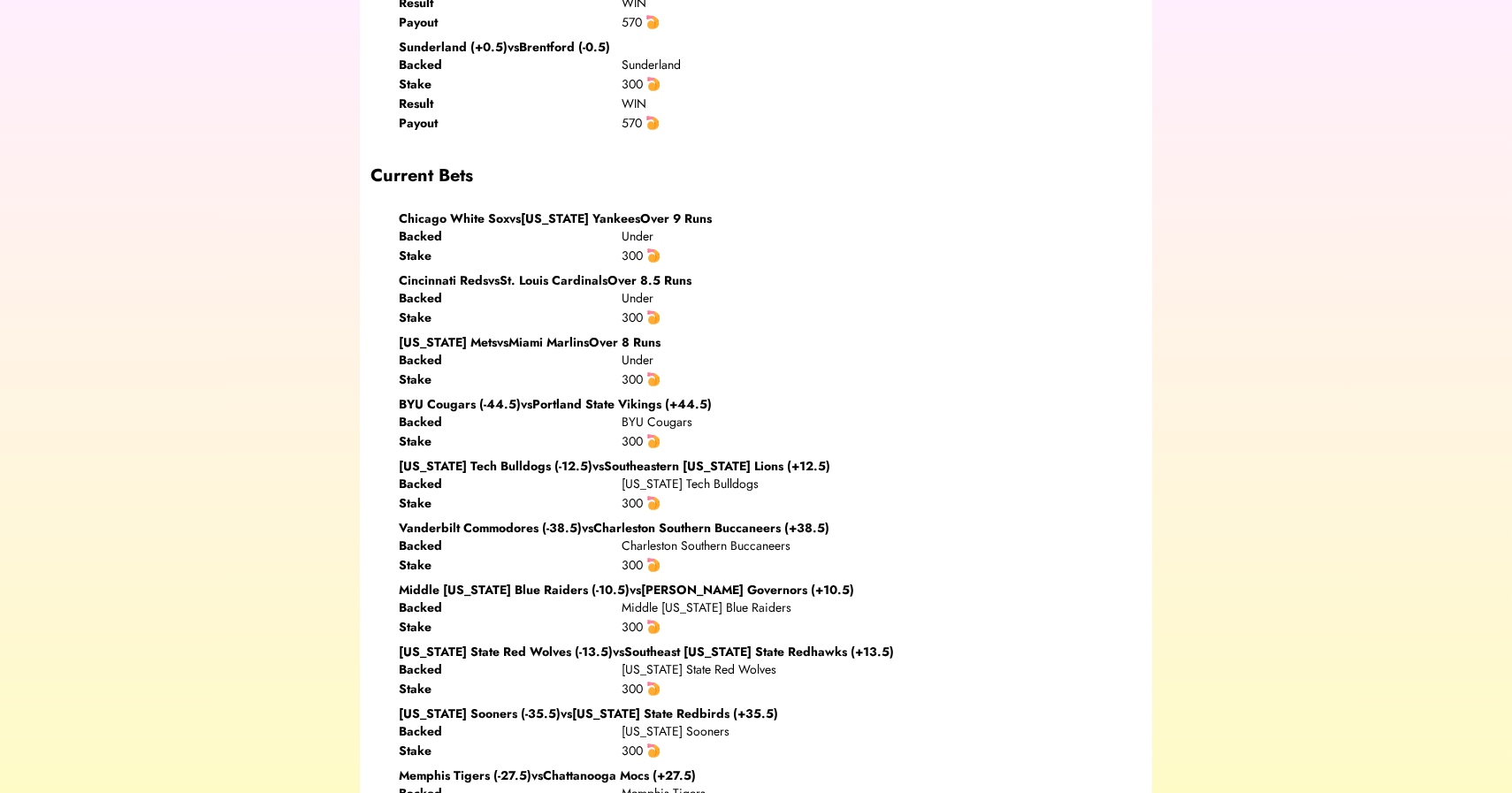
scroll to position [0, 0]
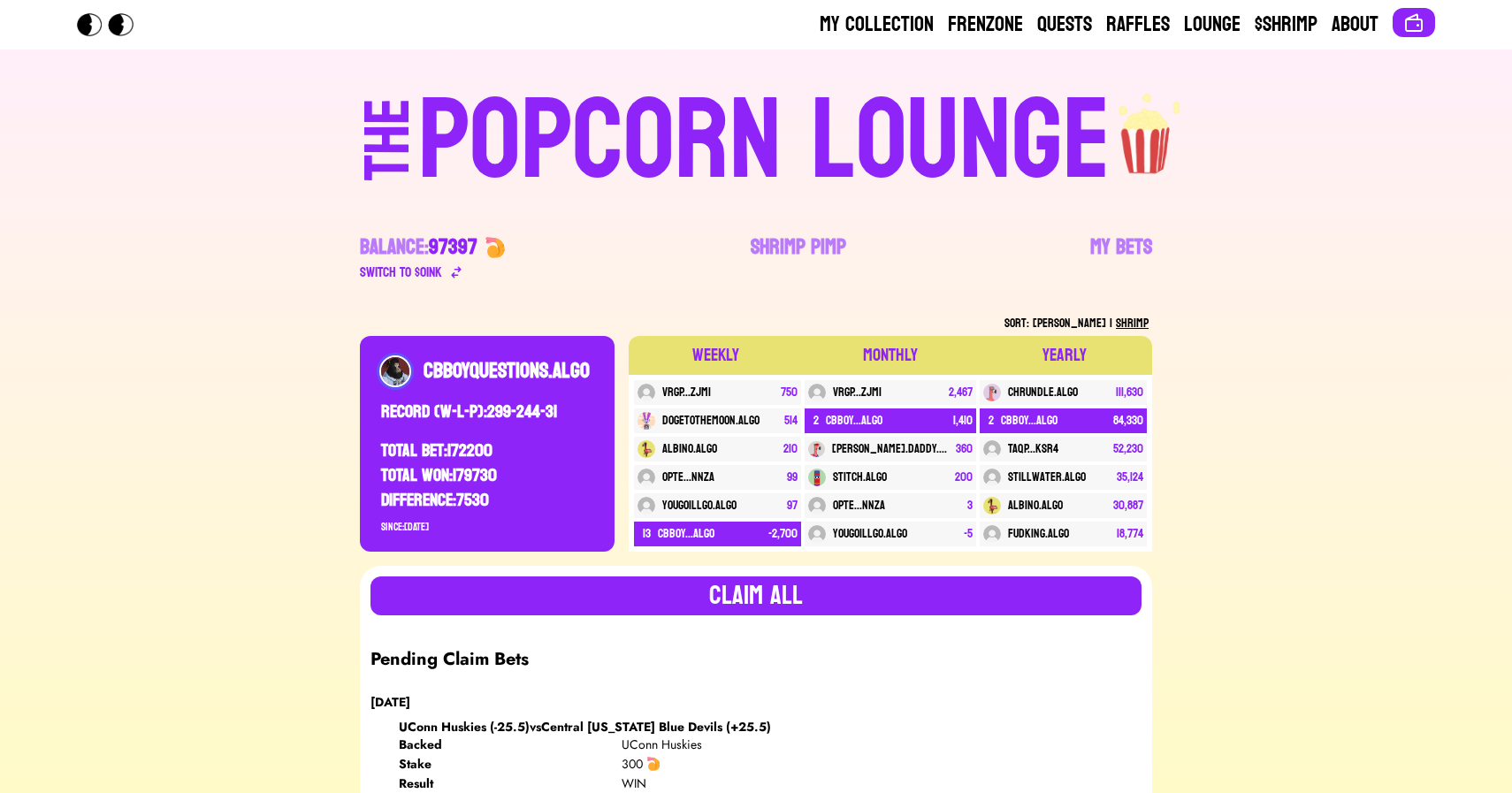
click at [691, 160] on div "POPCORN LOUNGE" at bounding box center [764, 142] width 692 height 113
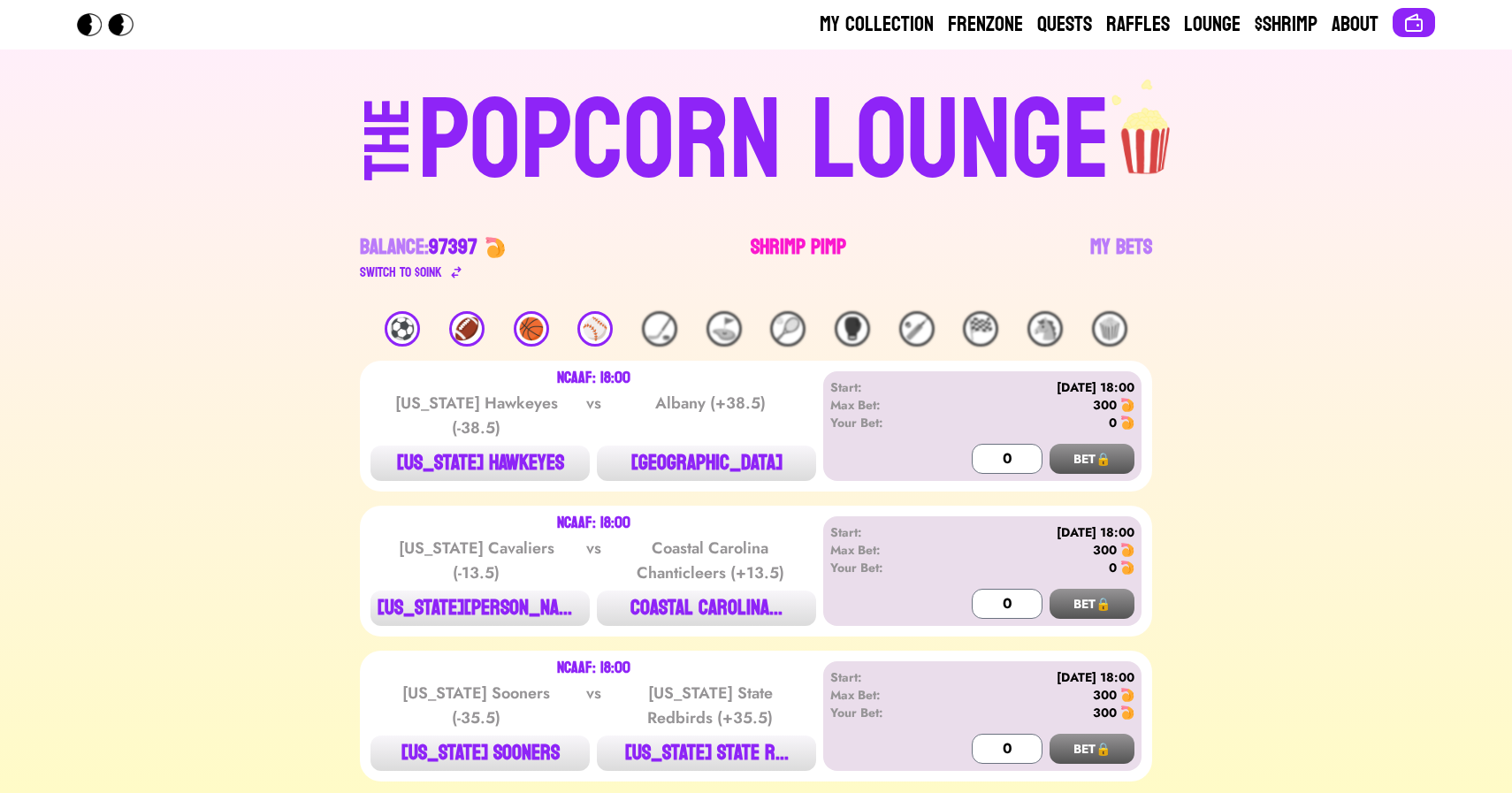
click at [805, 250] on link "Shrimp Pimp" at bounding box center [798, 258] width 95 height 49
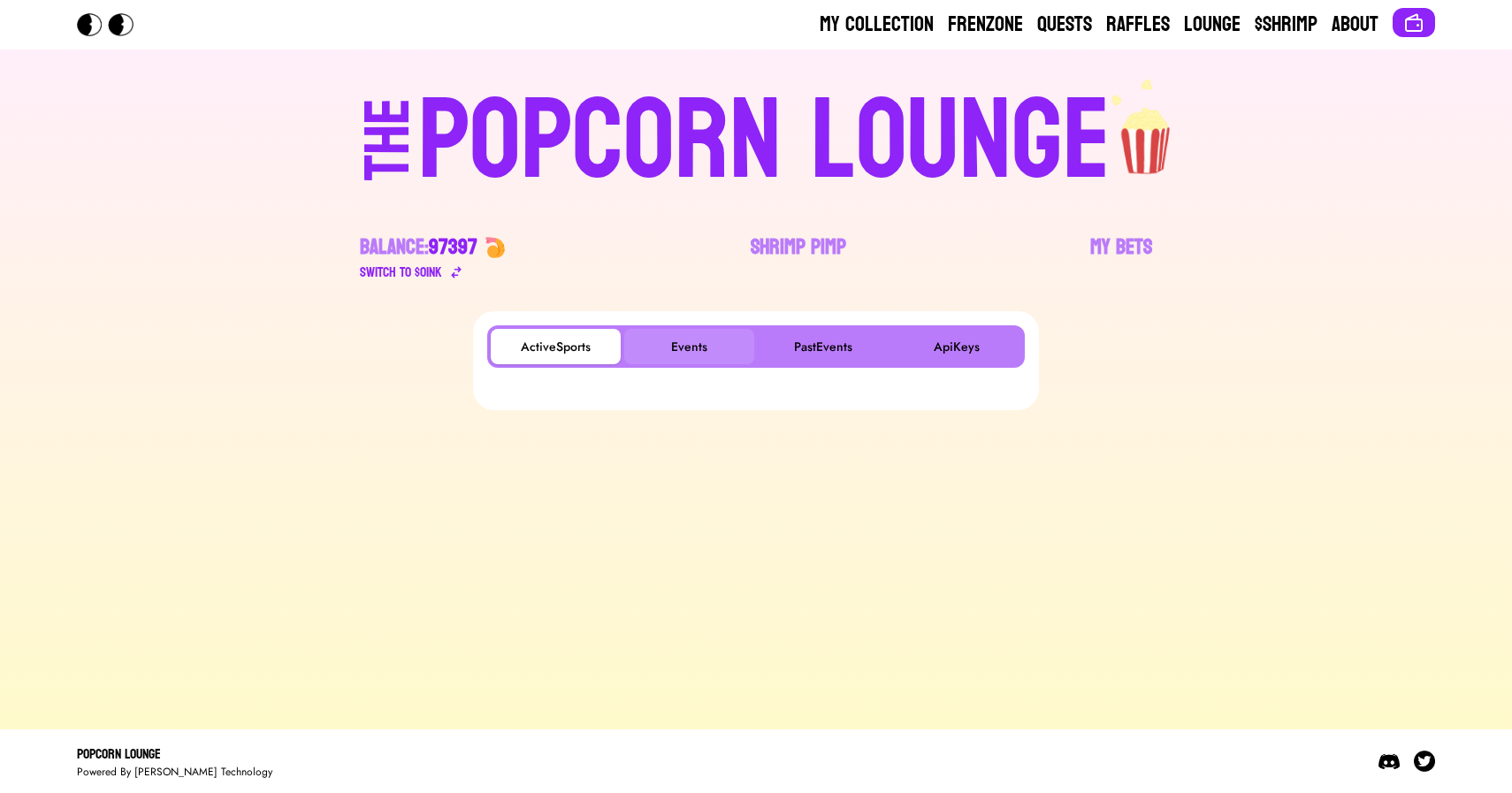
click at [668, 338] on button "Events" at bounding box center [689, 346] width 130 height 35
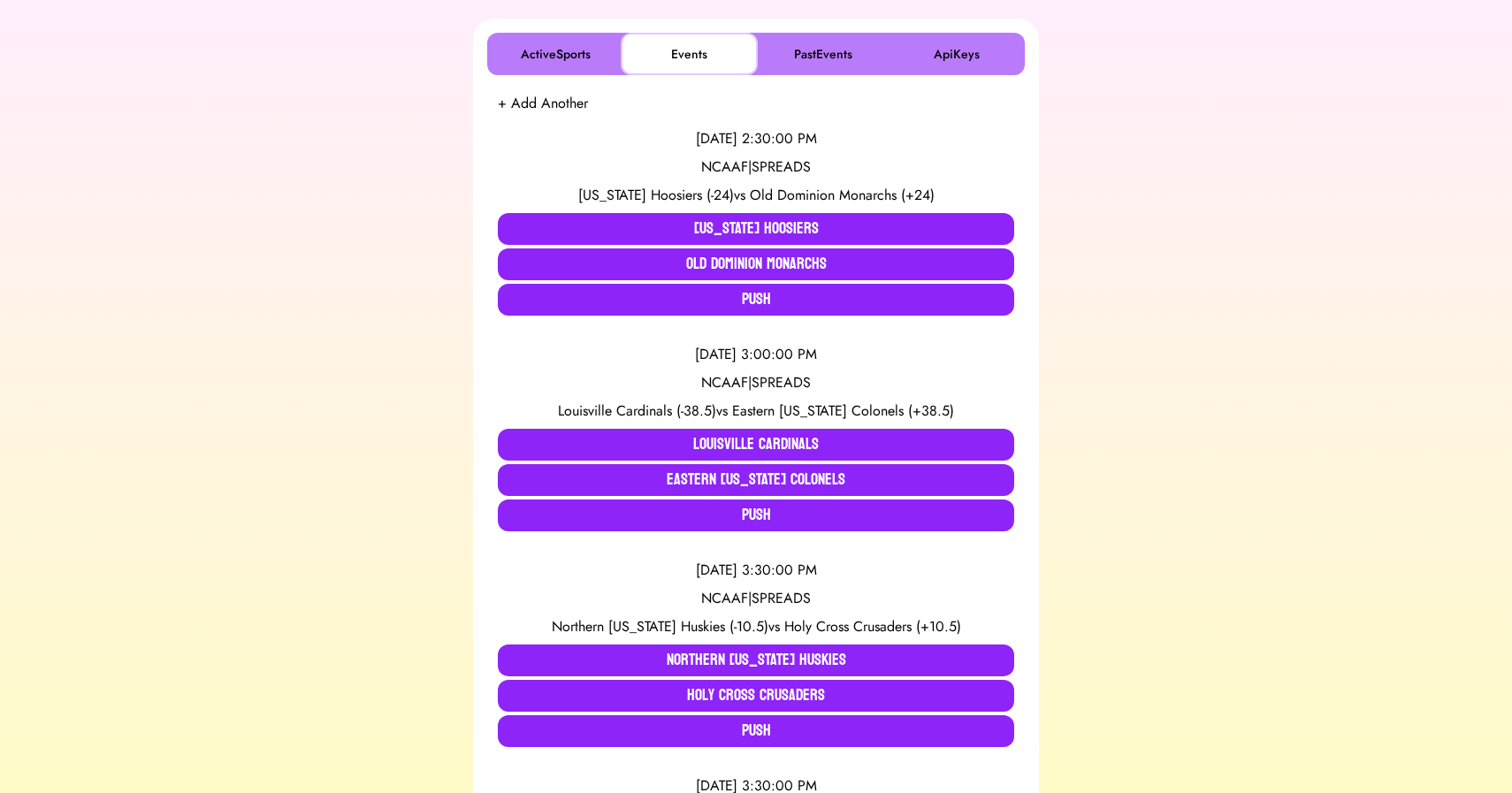
scroll to position [307, 0]
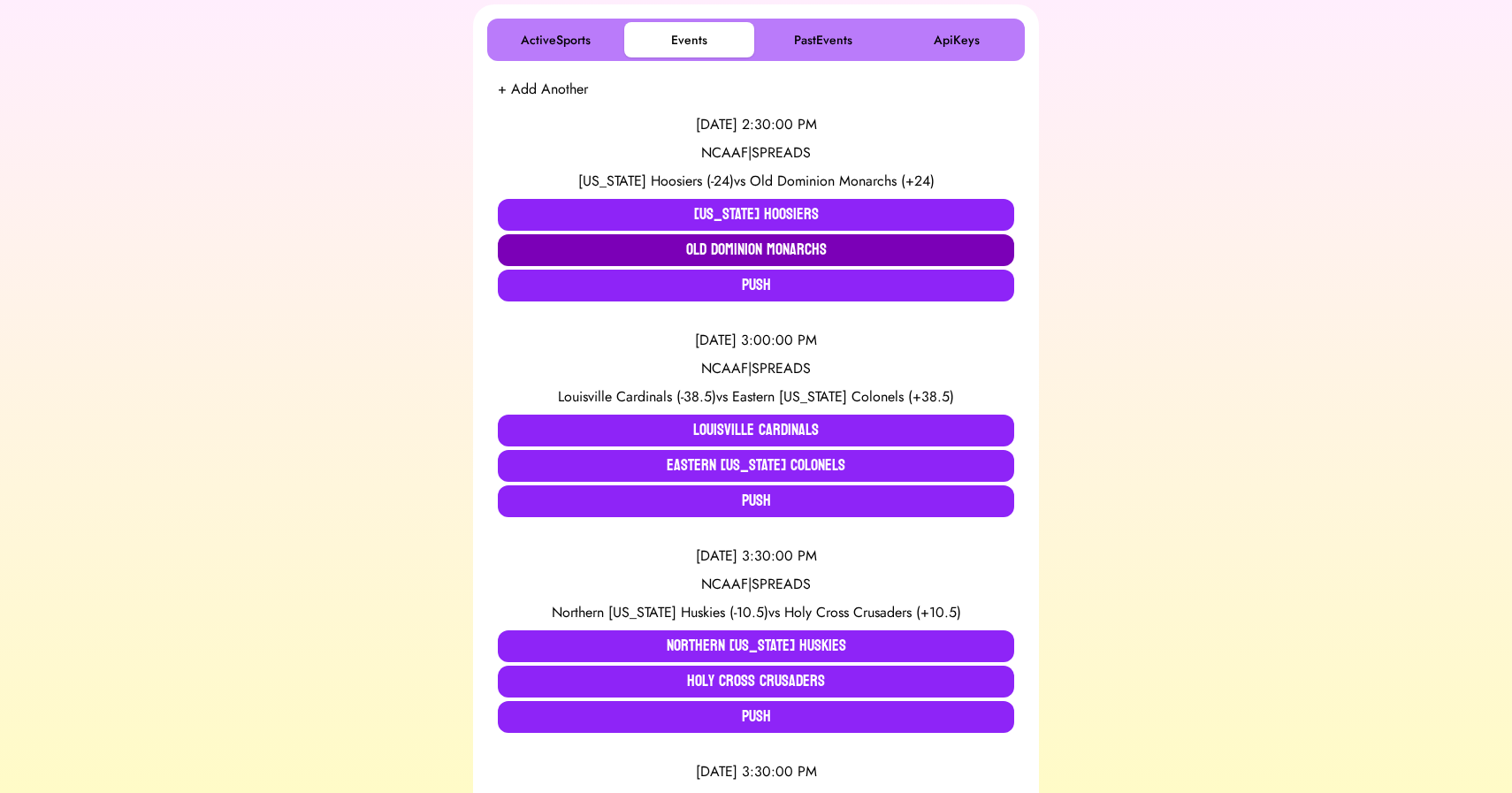
click at [772, 245] on button "Old Dominion Monarchs" at bounding box center [755, 250] width 516 height 32
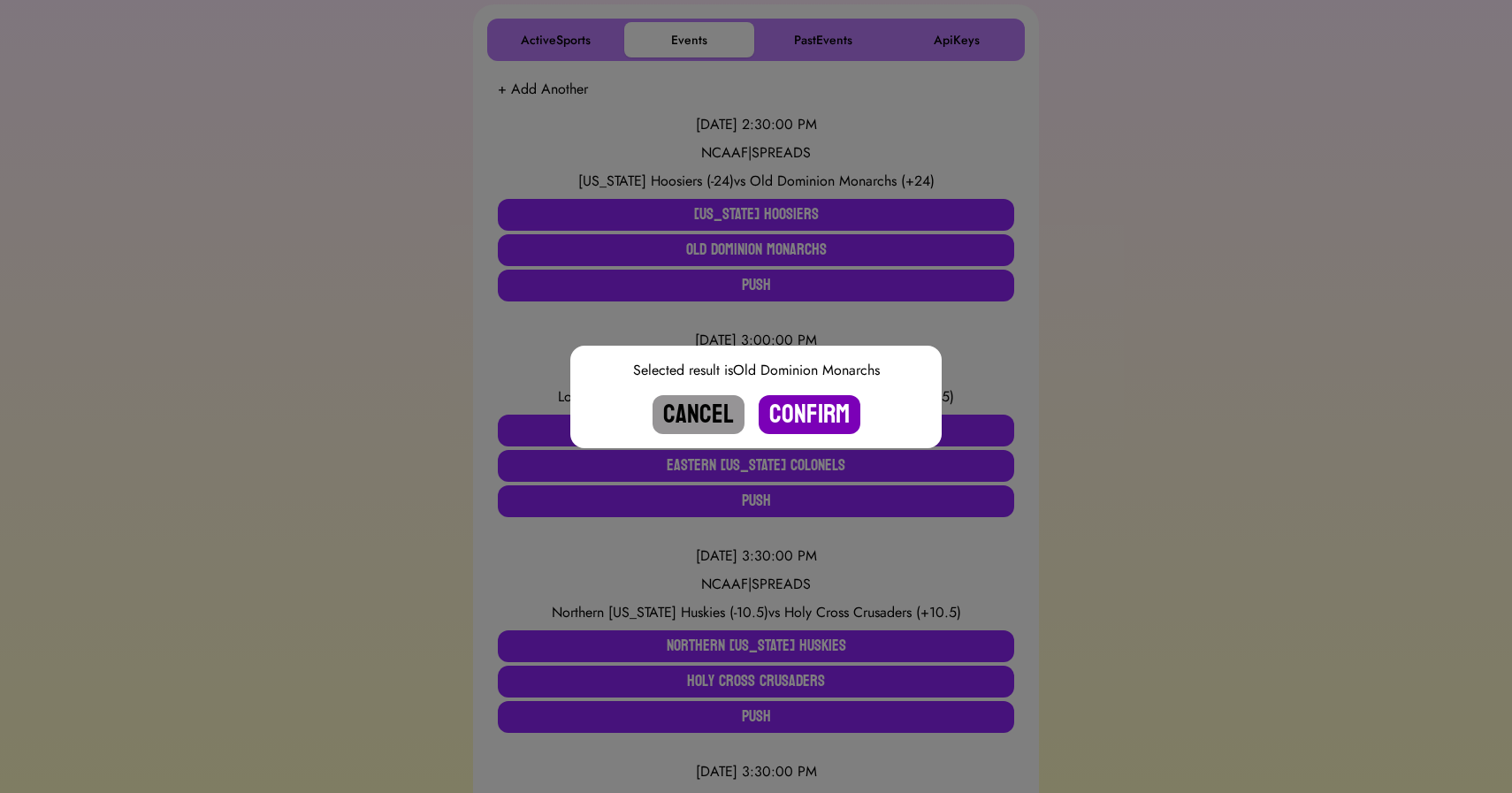
click at [810, 413] on button "Confirm" at bounding box center [810, 414] width 102 height 39
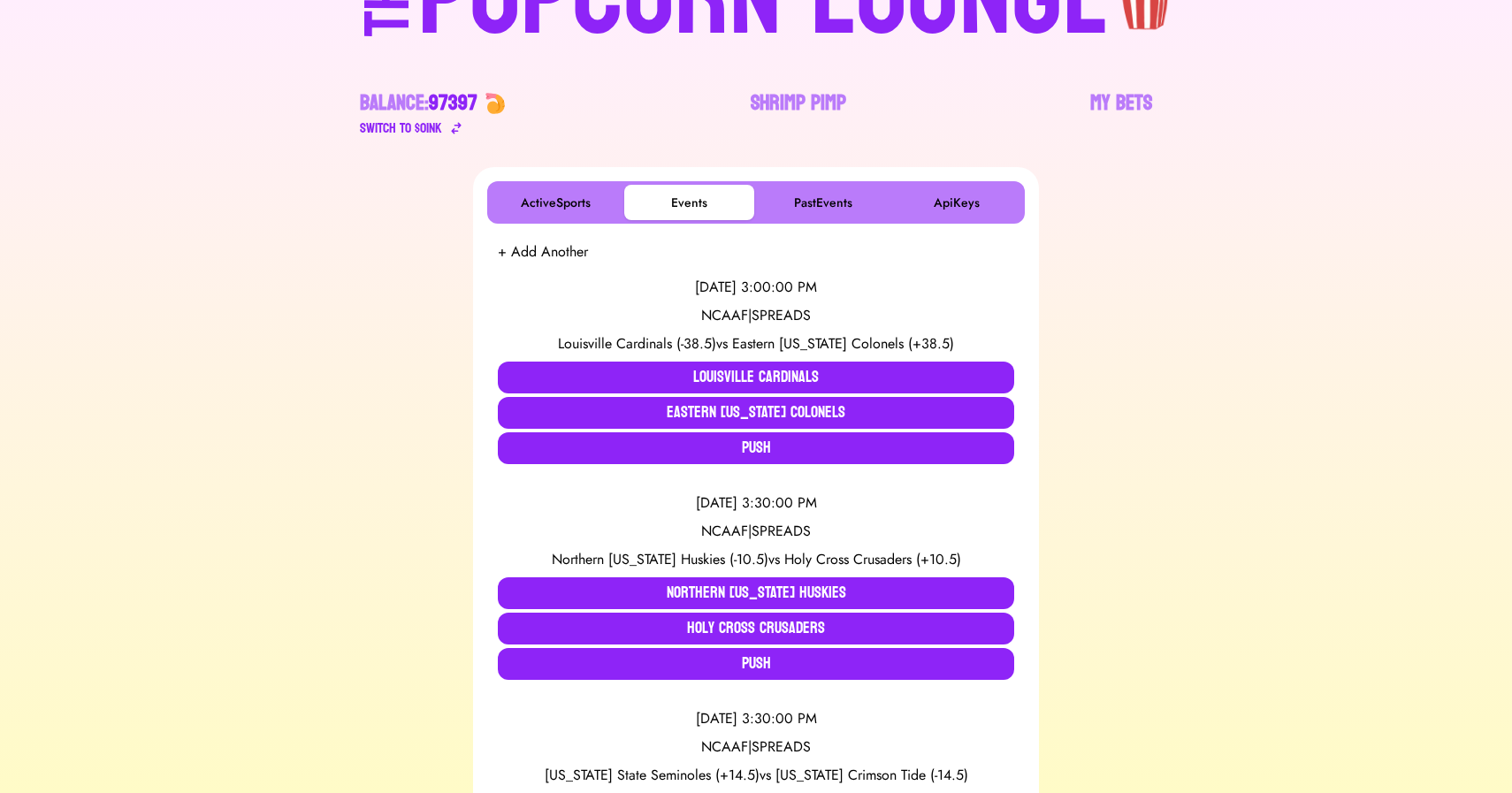
scroll to position [31, 0]
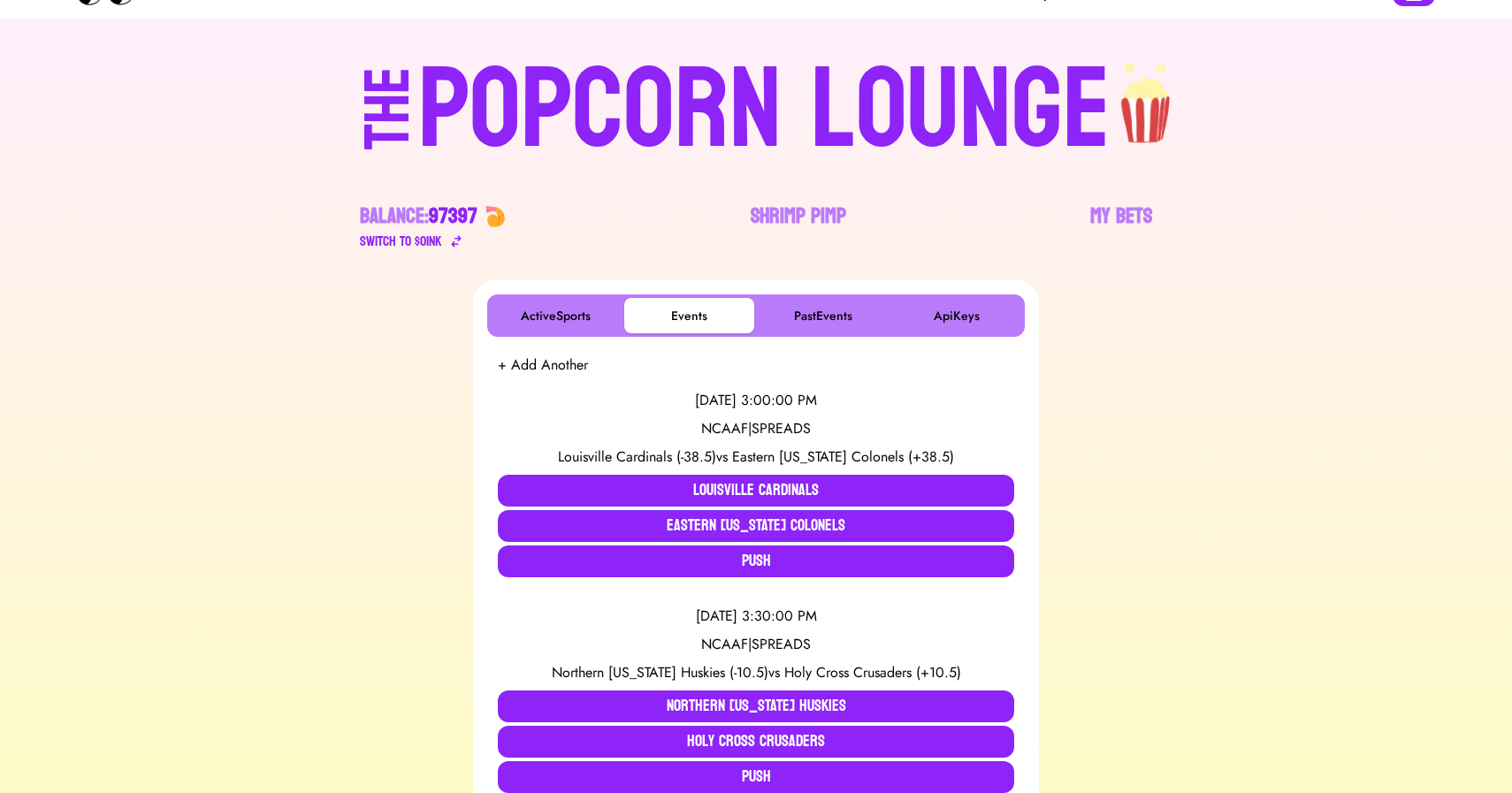
click at [697, 99] on div "POPCORN LOUNGE" at bounding box center [764, 110] width 692 height 113
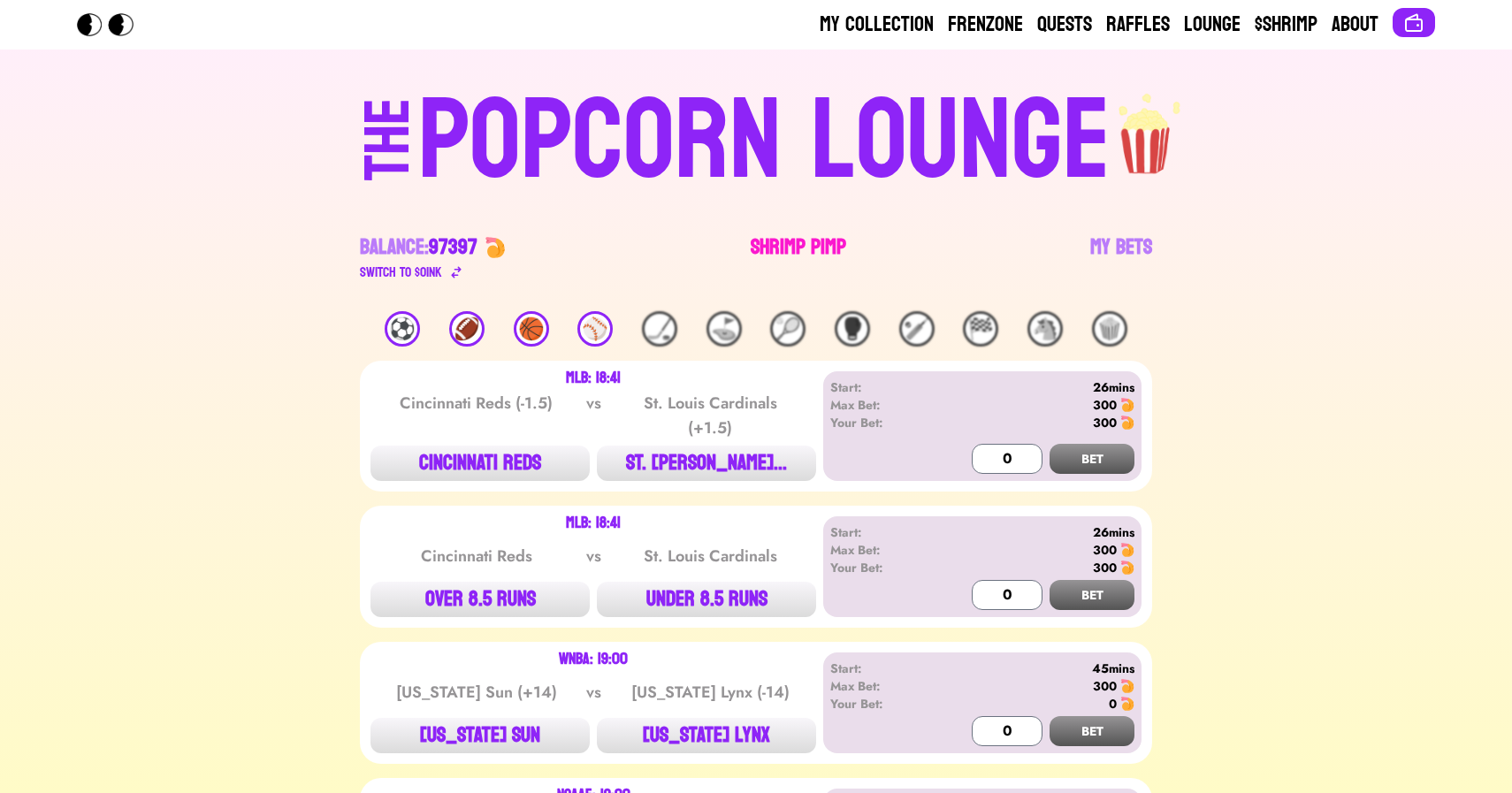
click at [773, 238] on link "Shrimp Pimp" at bounding box center [798, 258] width 95 height 49
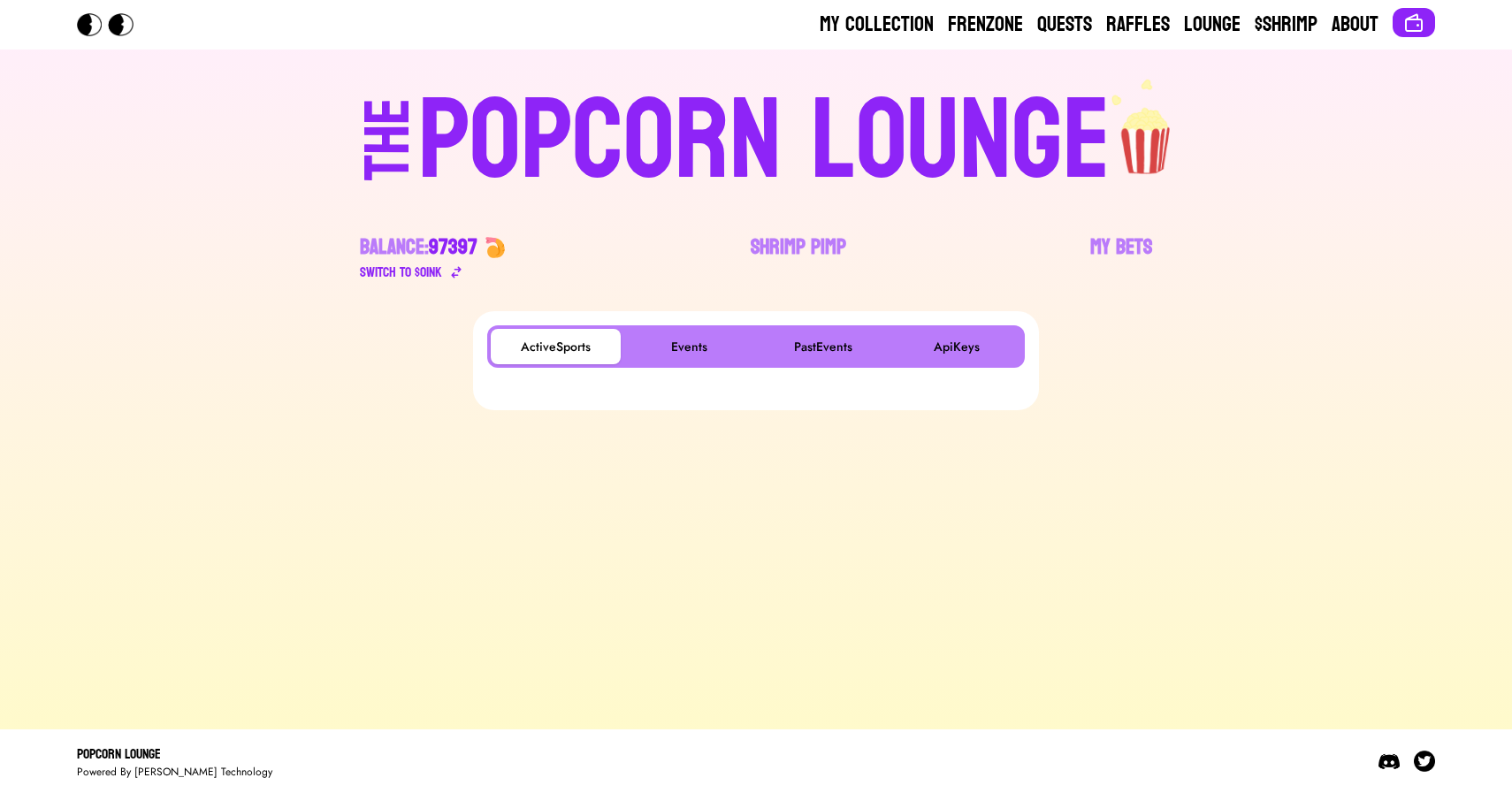
click at [682, 318] on div "ActiveSports Events PastEvents ApiKeys" at bounding box center [755, 361] width 565 height 99
click at [673, 338] on button "Events" at bounding box center [689, 346] width 130 height 35
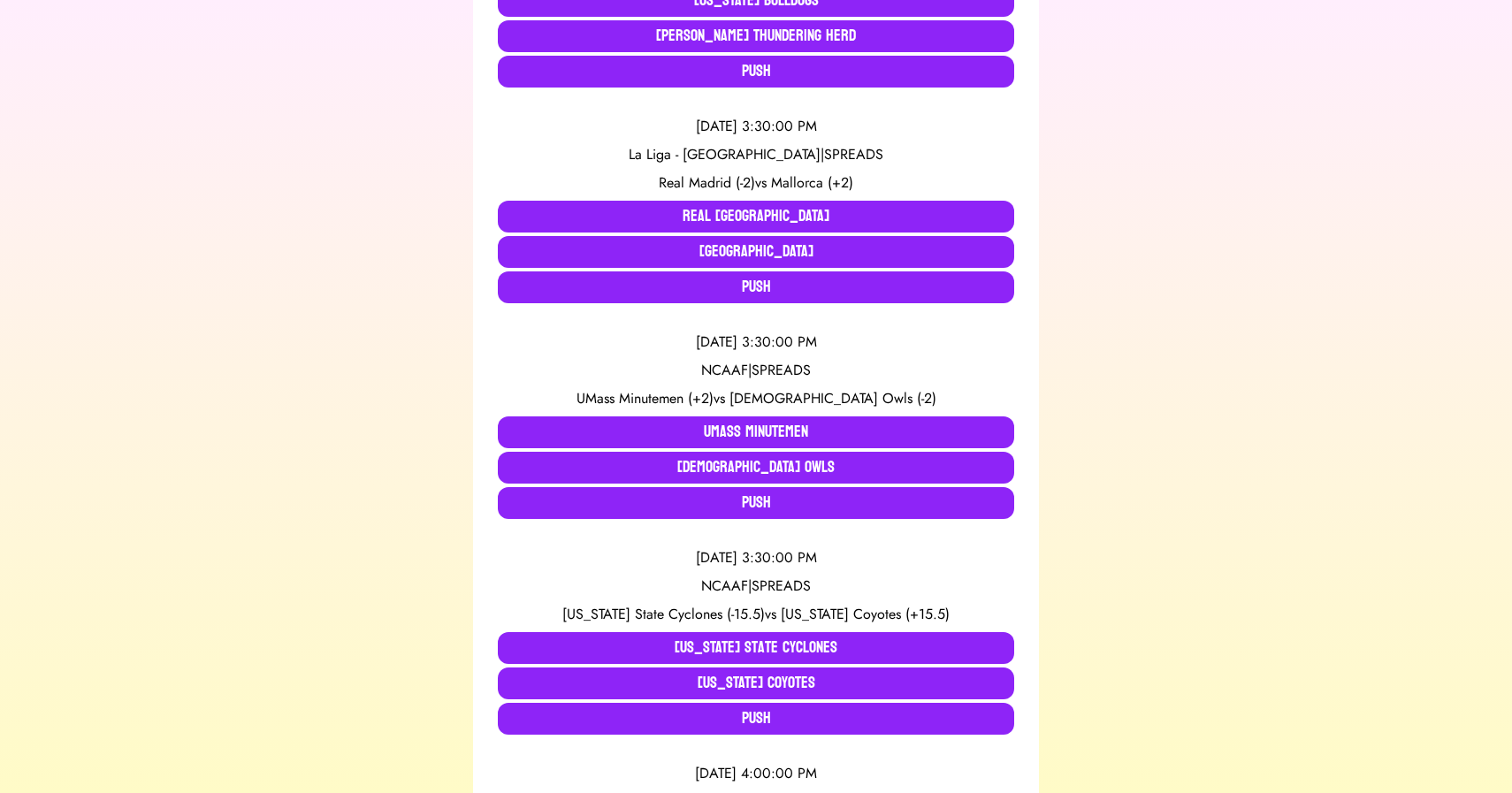
scroll to position [1614, 0]
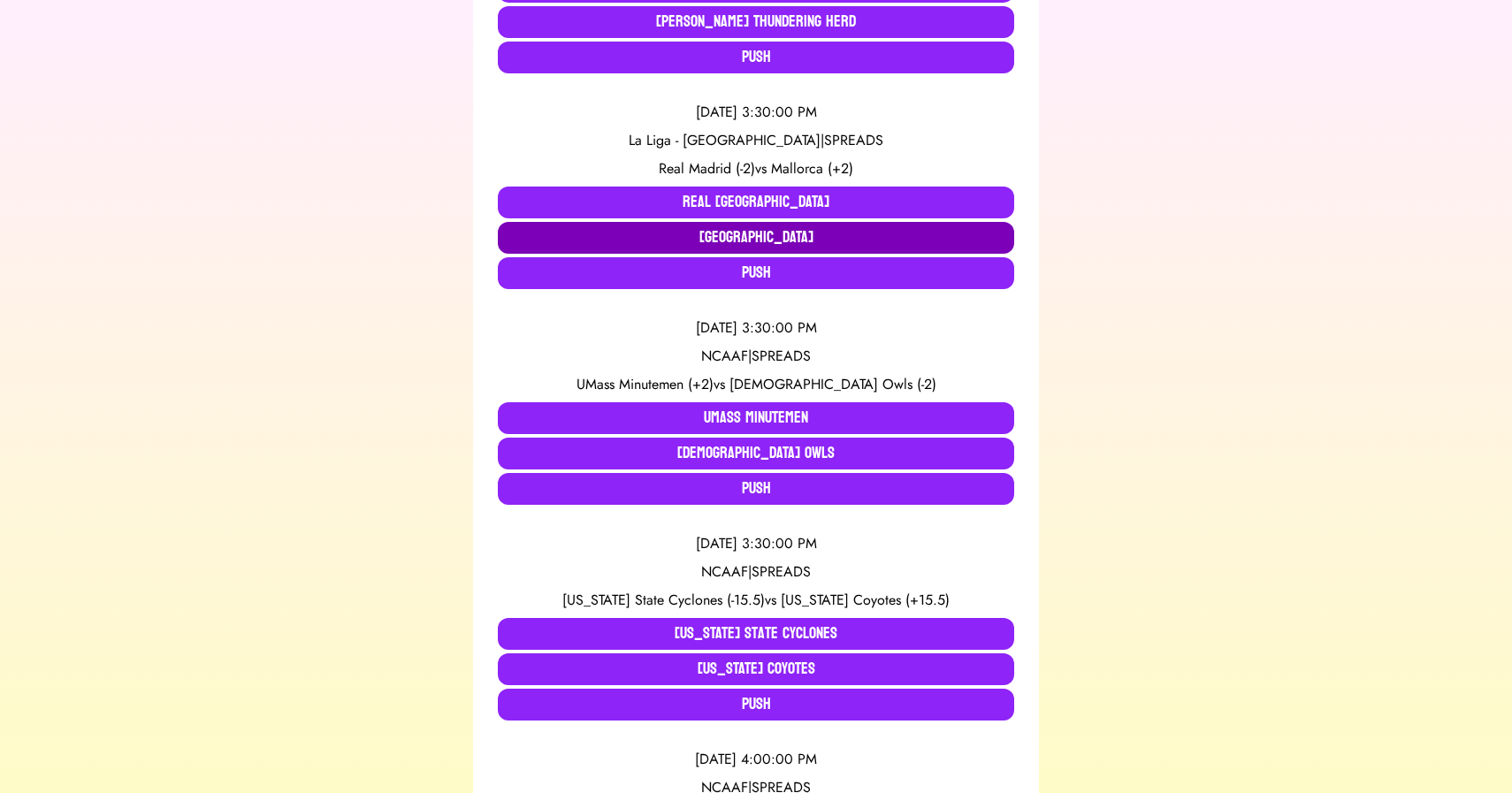
click at [697, 233] on button "[GEOGRAPHIC_DATA]" at bounding box center [755, 238] width 516 height 32
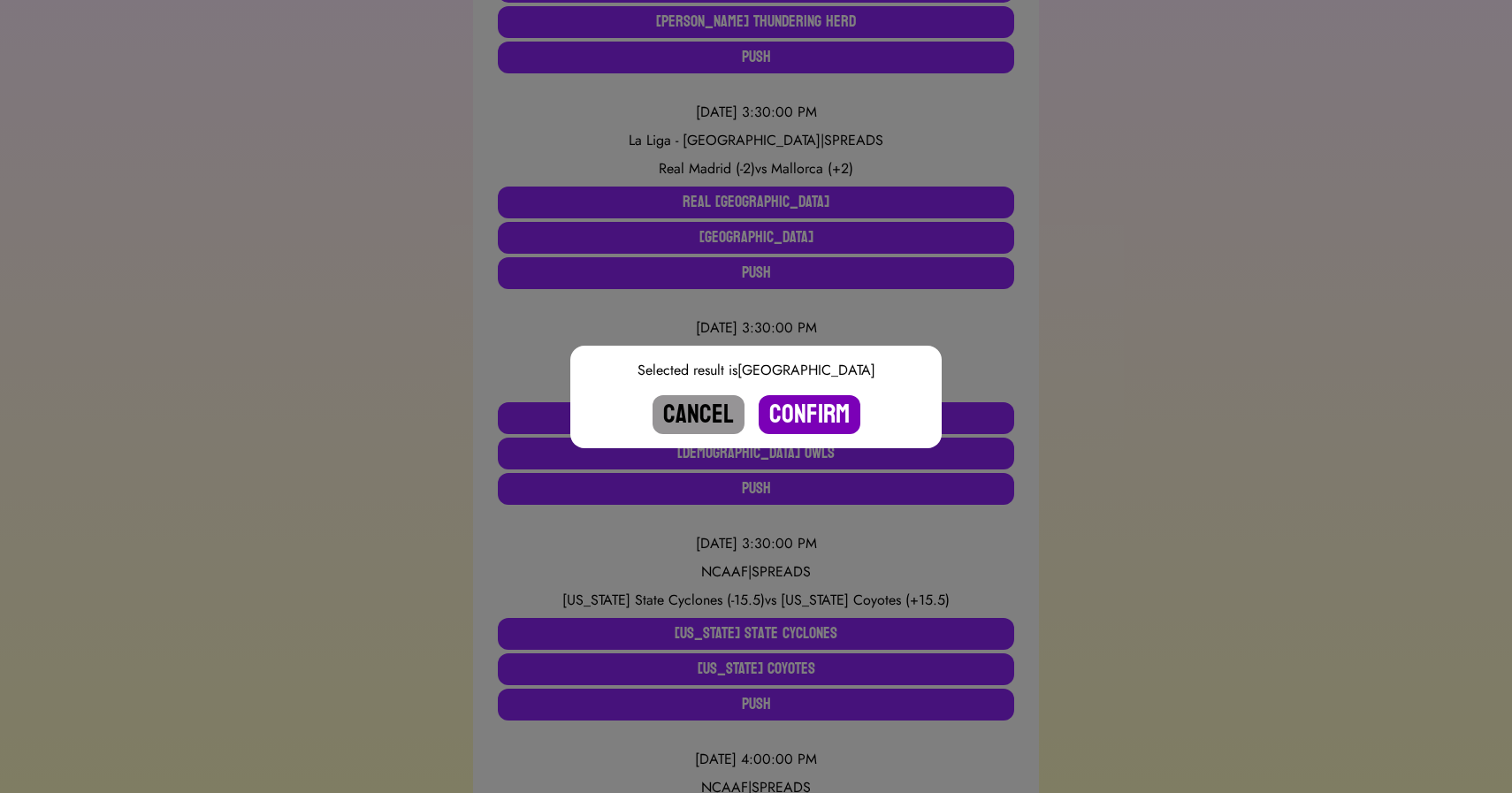
click at [806, 408] on button "Confirm" at bounding box center [810, 414] width 102 height 39
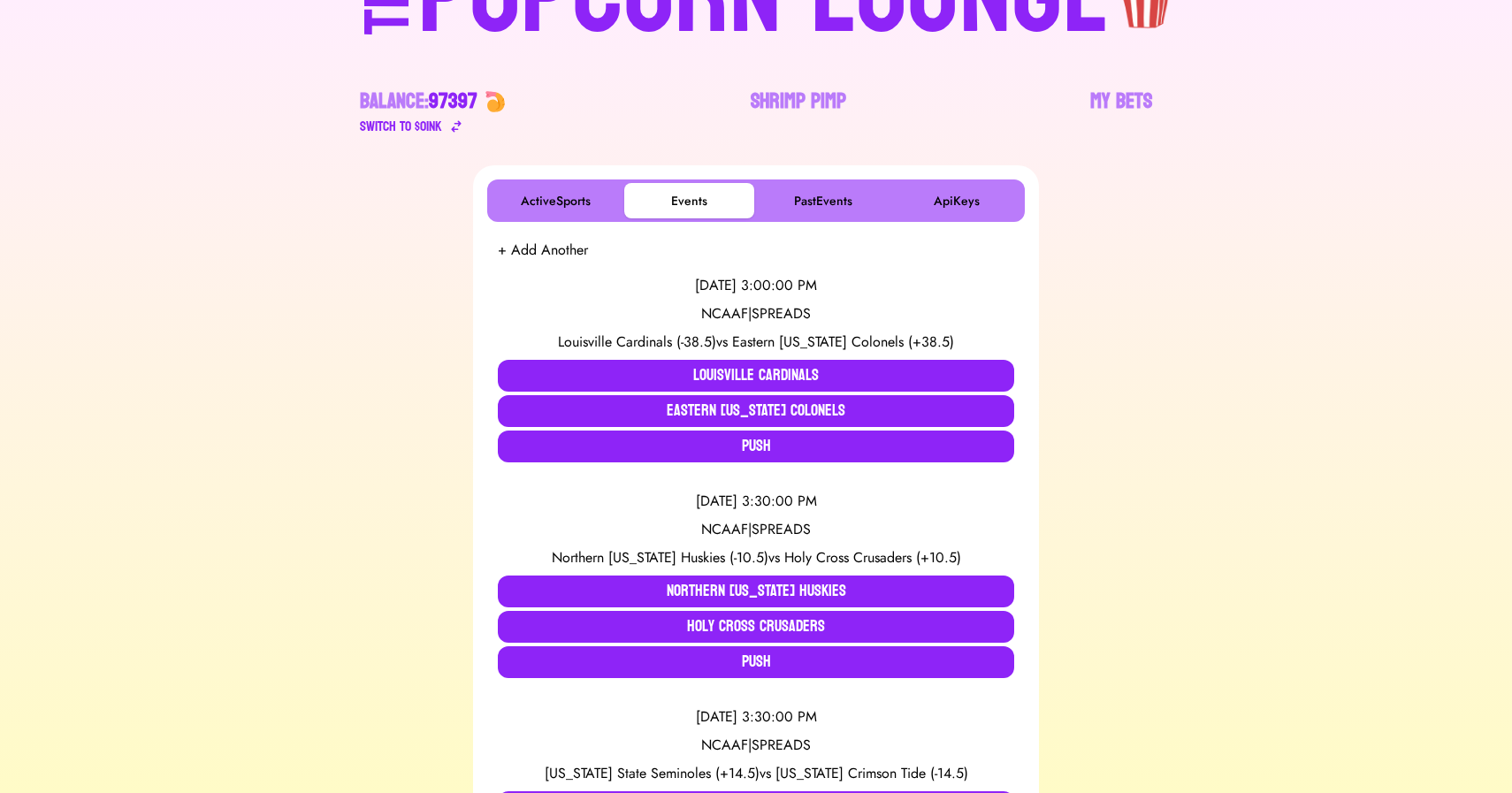
scroll to position [0, 0]
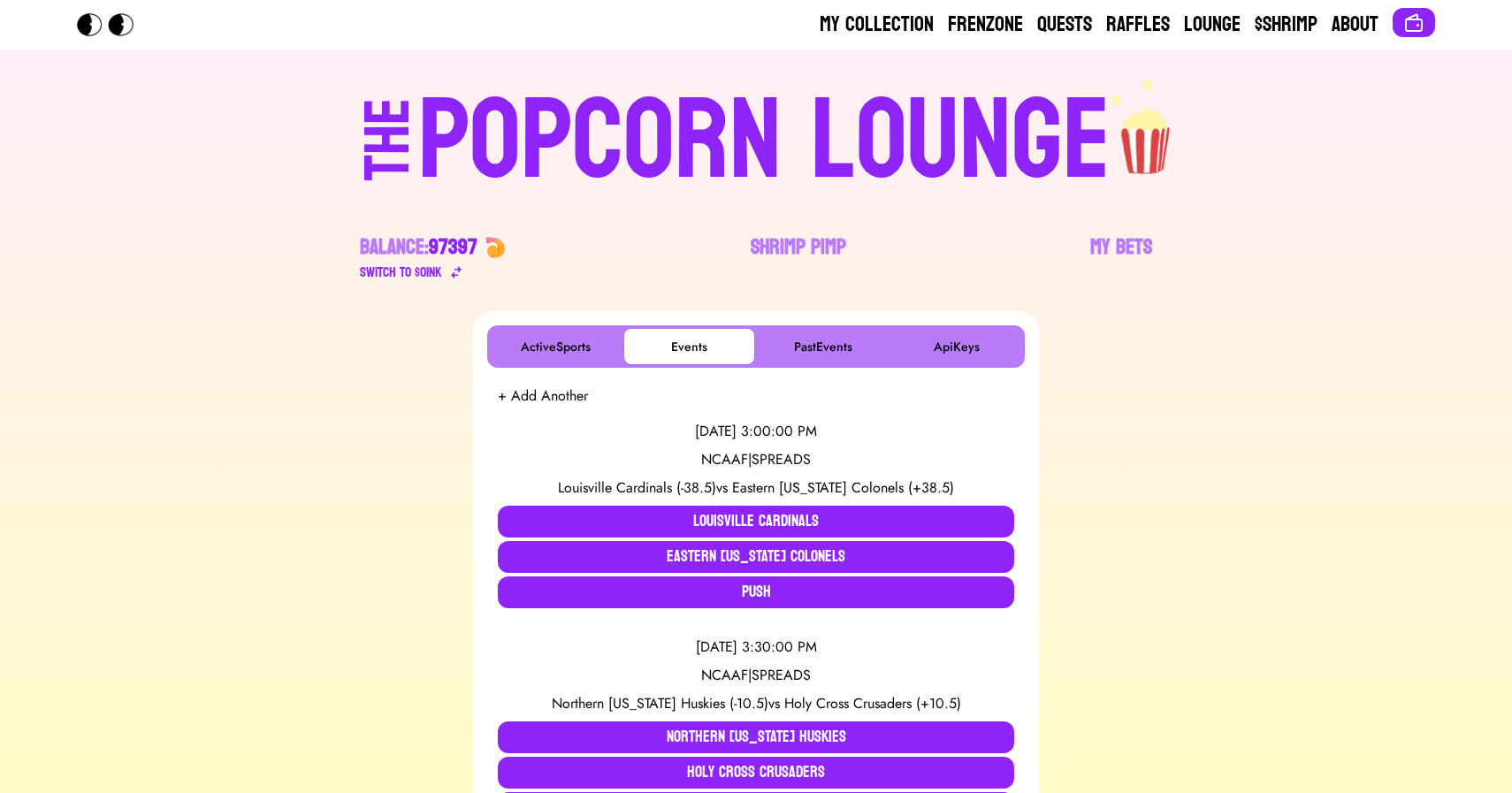
click at [592, 170] on div "POPCORN LOUNGE" at bounding box center [764, 142] width 692 height 113
